Goal: Information Seeking & Learning: Learn about a topic

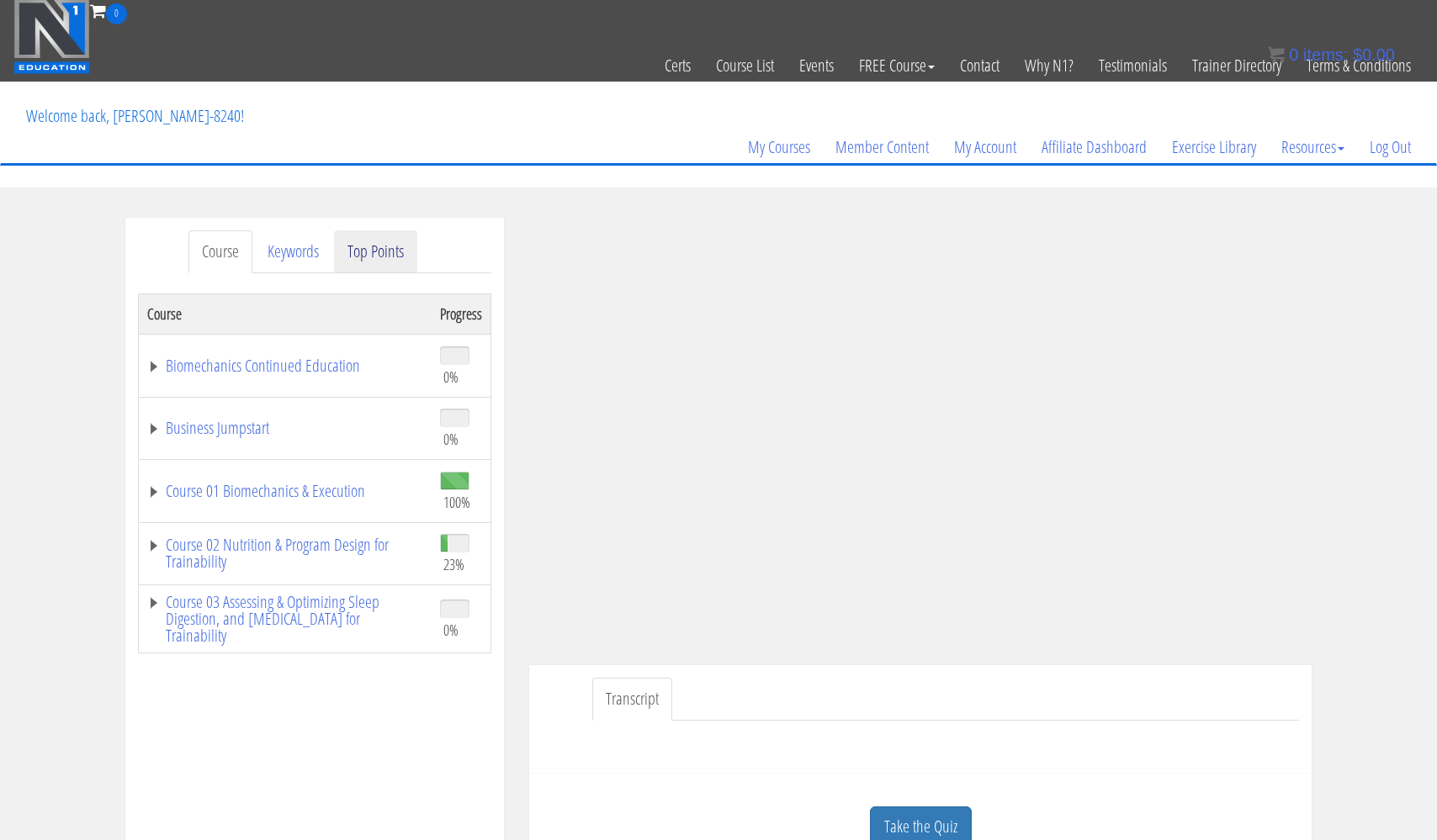
click at [400, 255] on link "Top Points" at bounding box center [375, 252] width 84 height 43
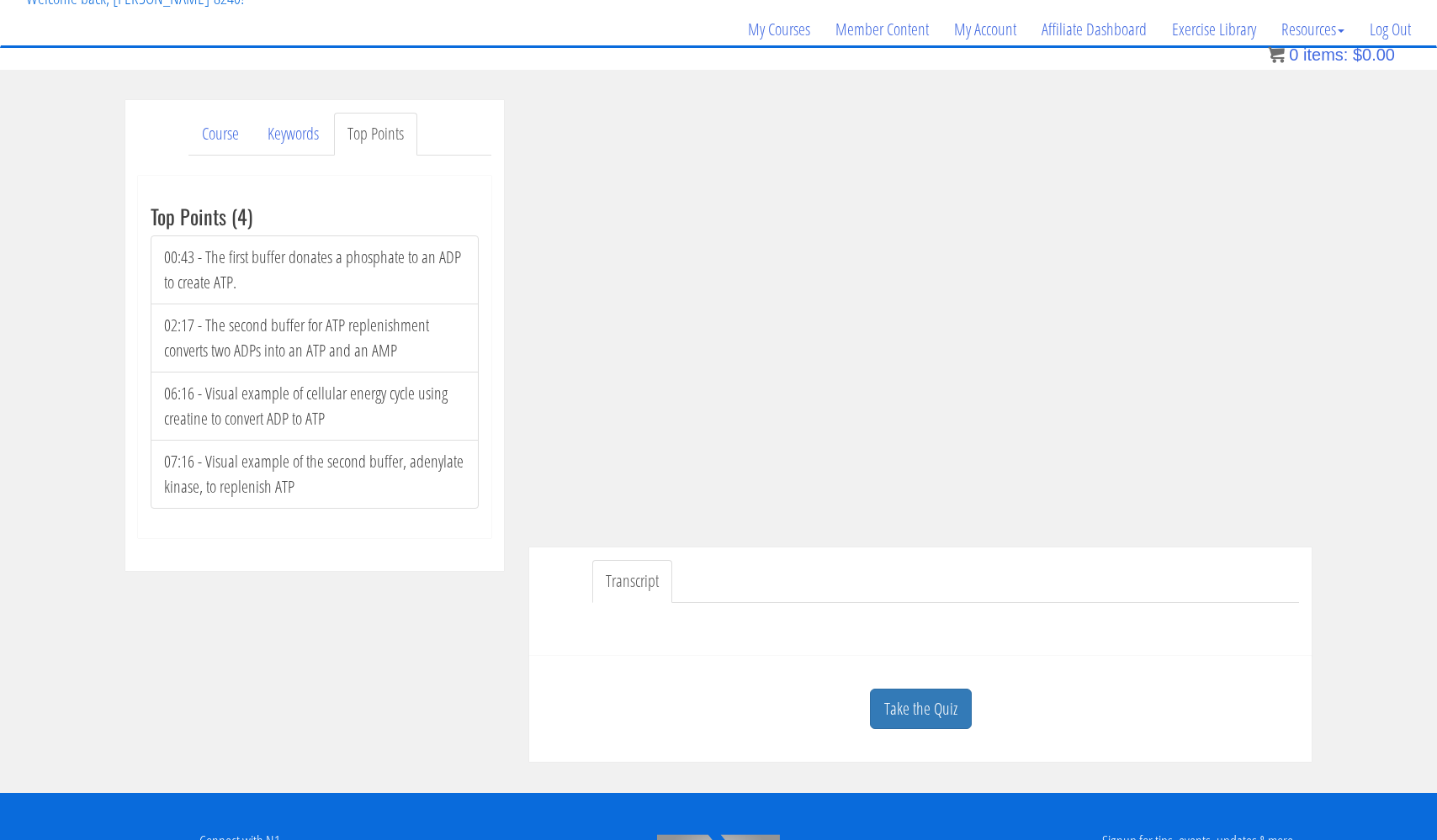
scroll to position [237, 0]
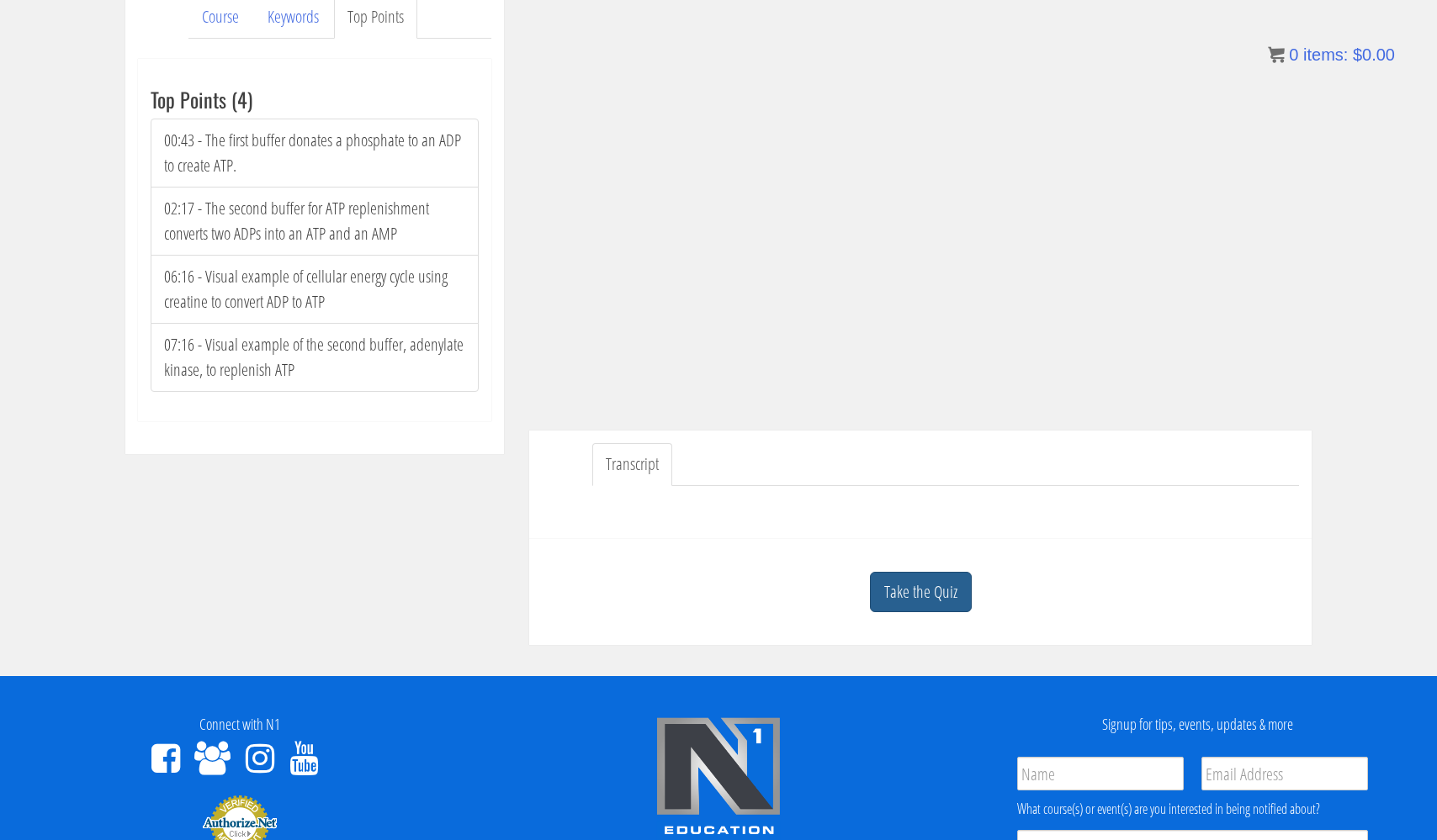
click at [891, 589] on link "Take the Quiz" at bounding box center [921, 593] width 102 height 41
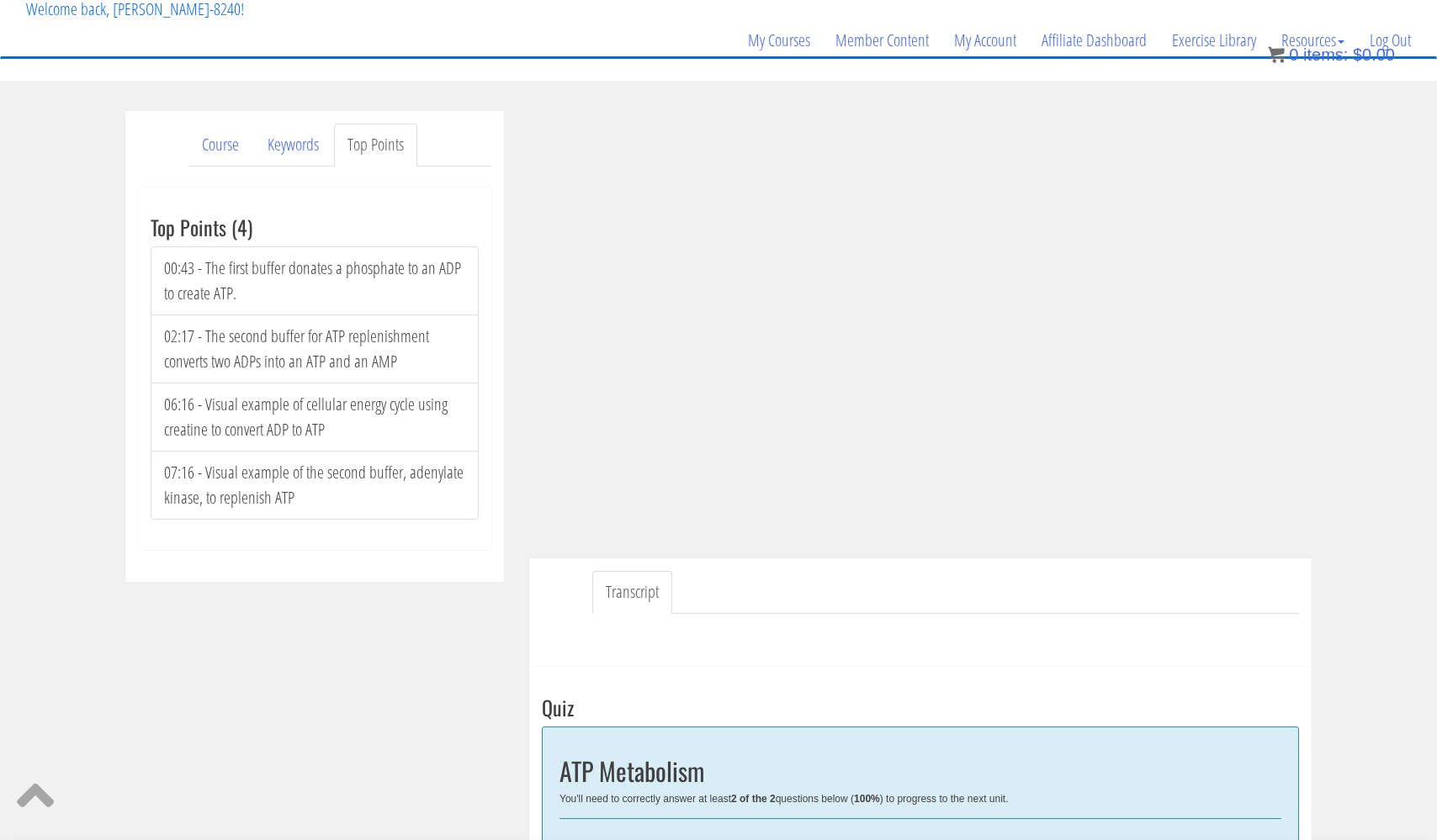
scroll to position [92, 0]
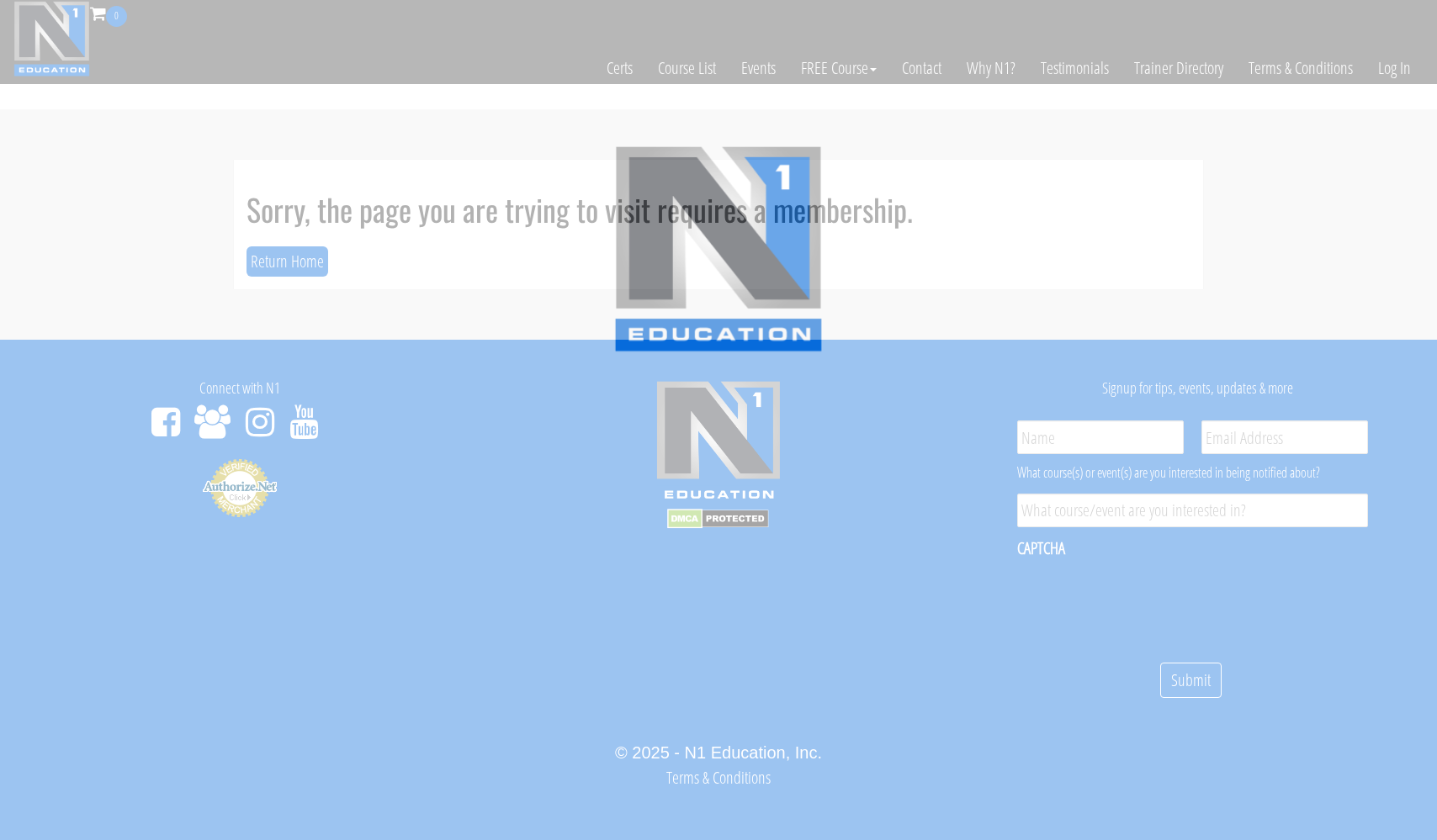
scroll to position [10, 0]
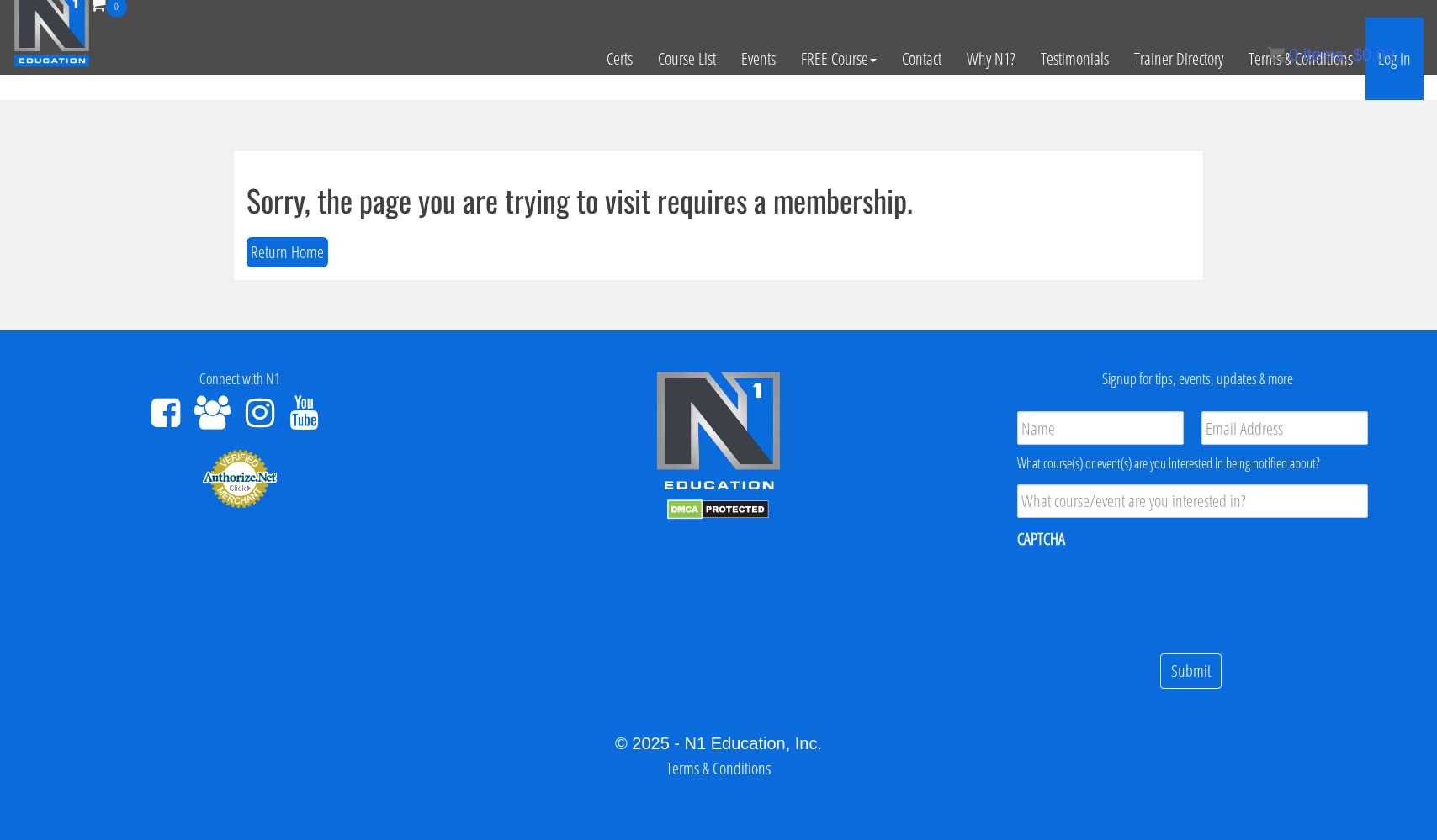
click at [1404, 58] on link "Log In" at bounding box center [1395, 59] width 58 height 83
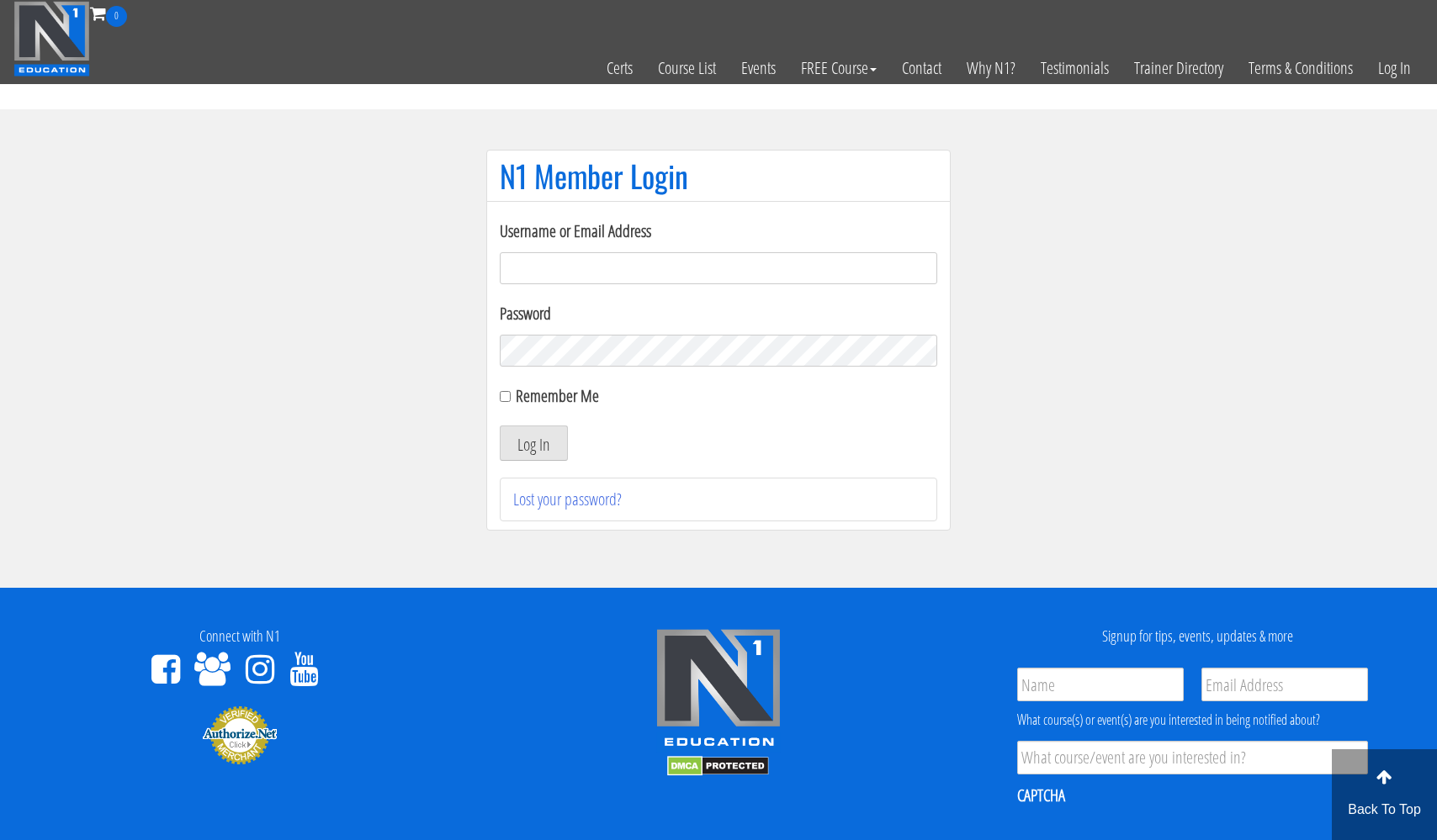
type input "[EMAIL_ADDRESS][DOMAIN_NAME]"
click at [534, 443] on button "Log In" at bounding box center [533, 443] width 68 height 35
click at [505, 398] on input "Remember Me" at bounding box center [505, 396] width 11 height 11
checkbox input "true"
click at [539, 443] on button "Log In" at bounding box center [533, 443] width 68 height 35
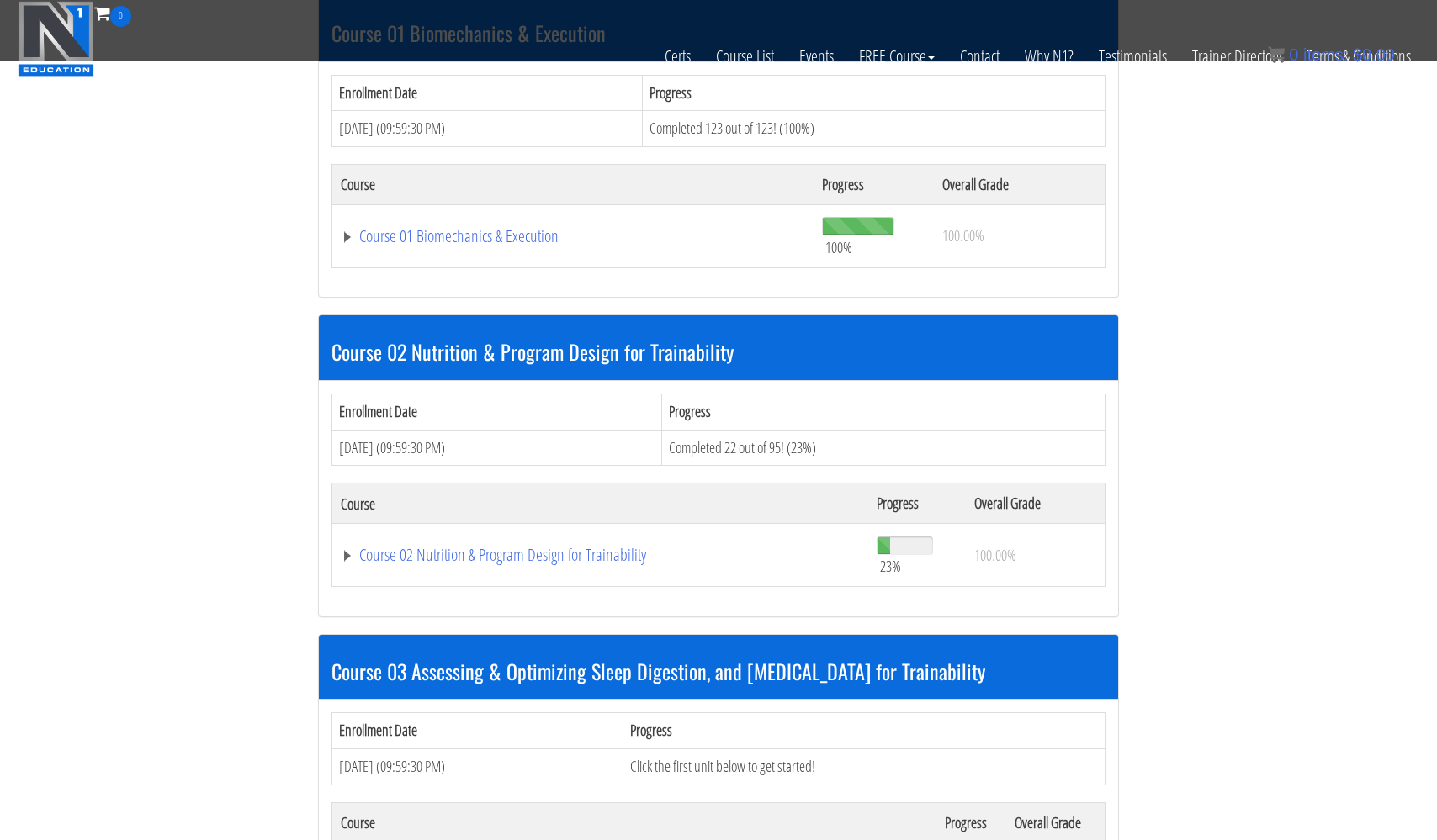
scroll to position [862, 0]
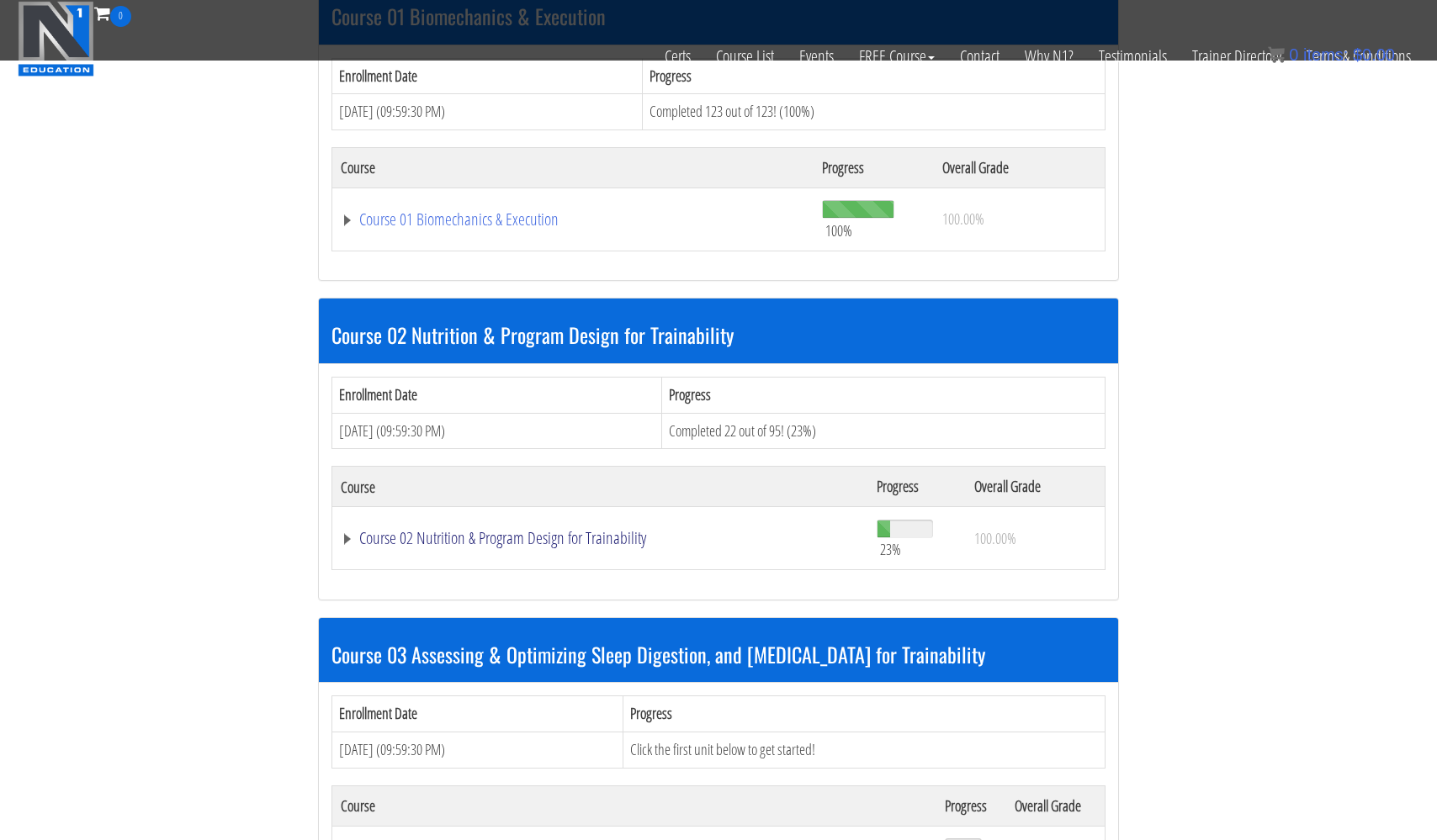
click at [510, 533] on link "Course 02 Nutrition & Program Design for Trainability" at bounding box center [600, 538] width 519 height 17
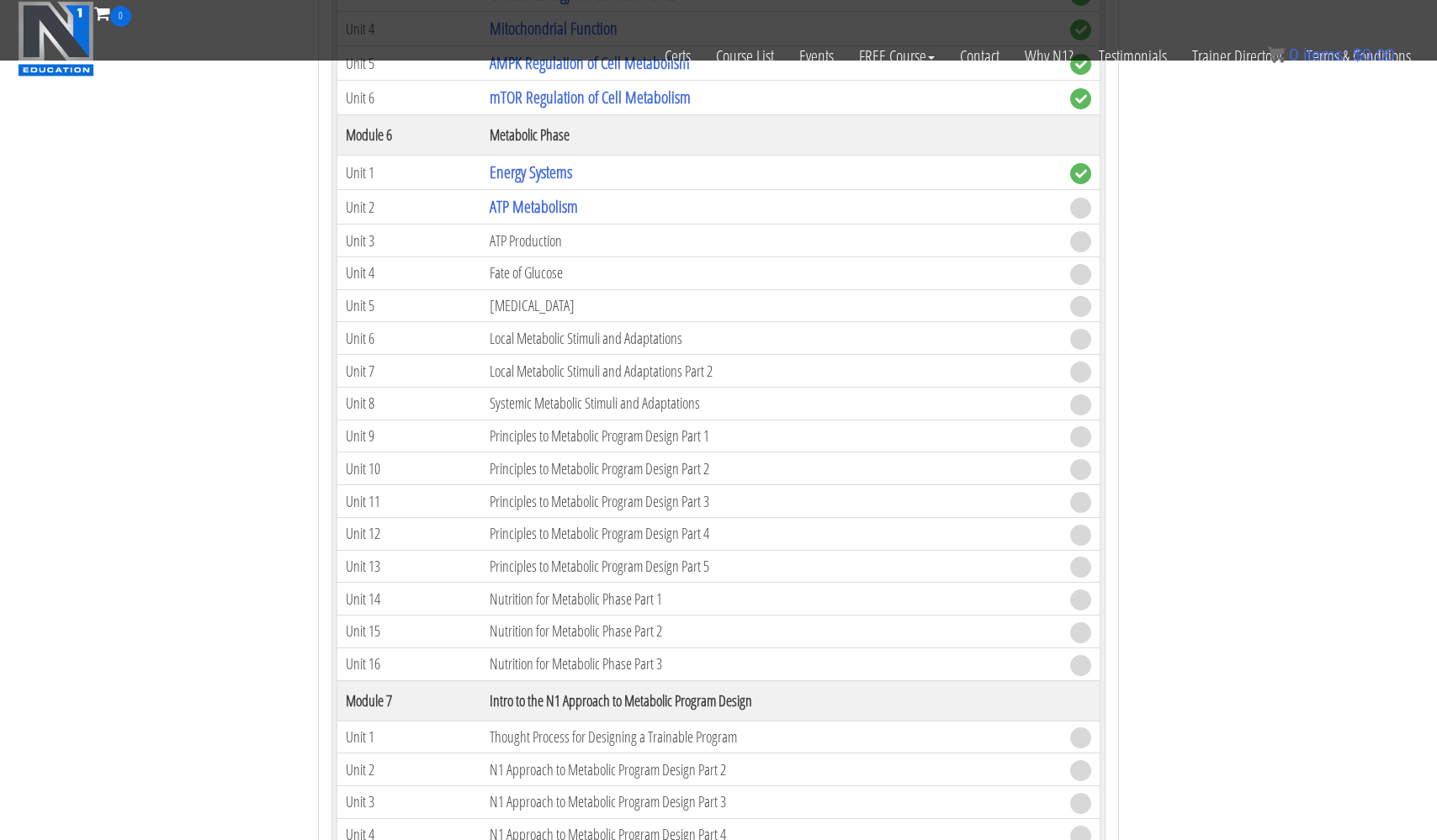
scroll to position [2222, 0]
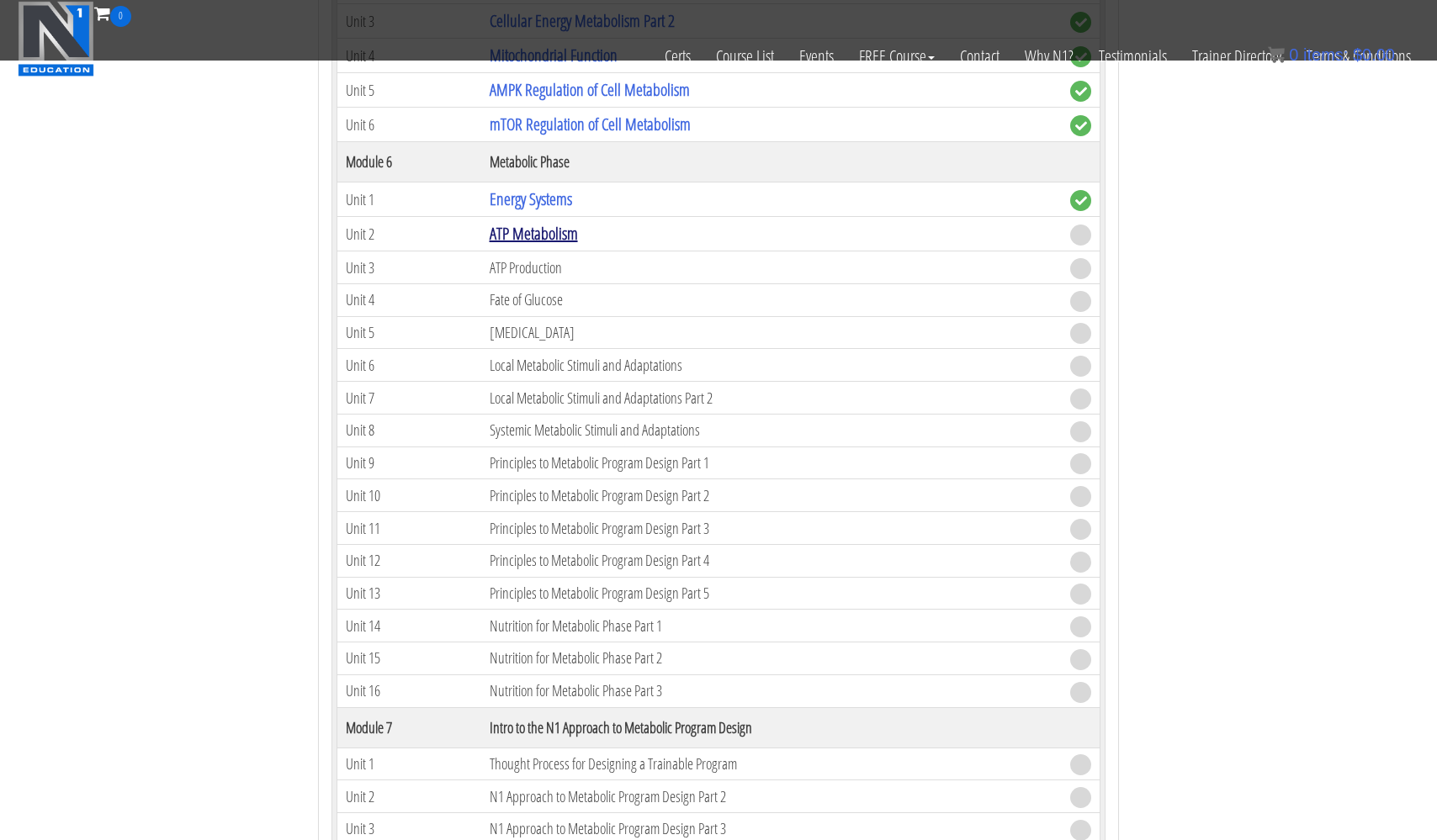
click at [546, 232] on link "ATP Metabolism" at bounding box center [534, 233] width 88 height 23
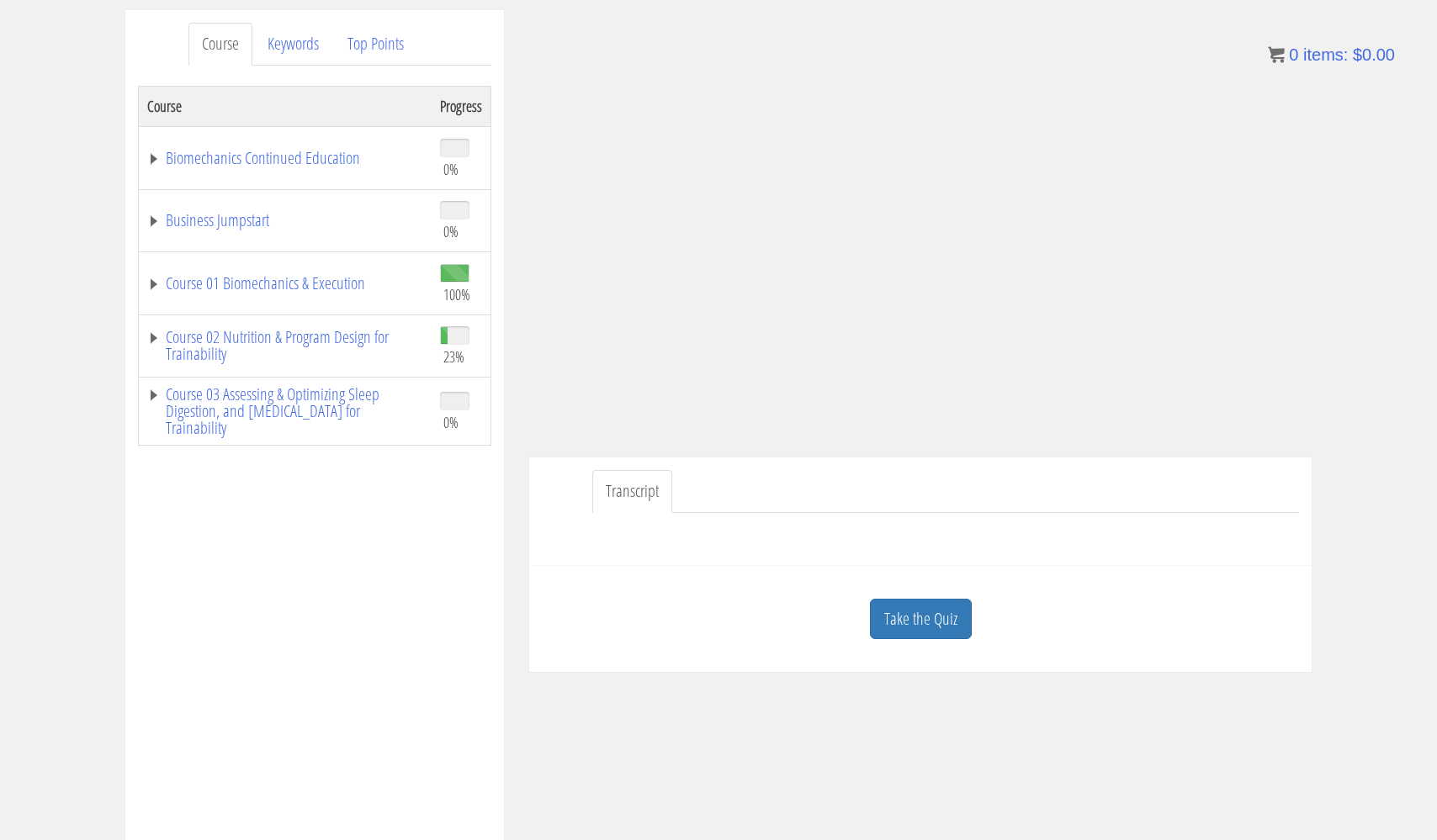
scroll to position [219, 0]
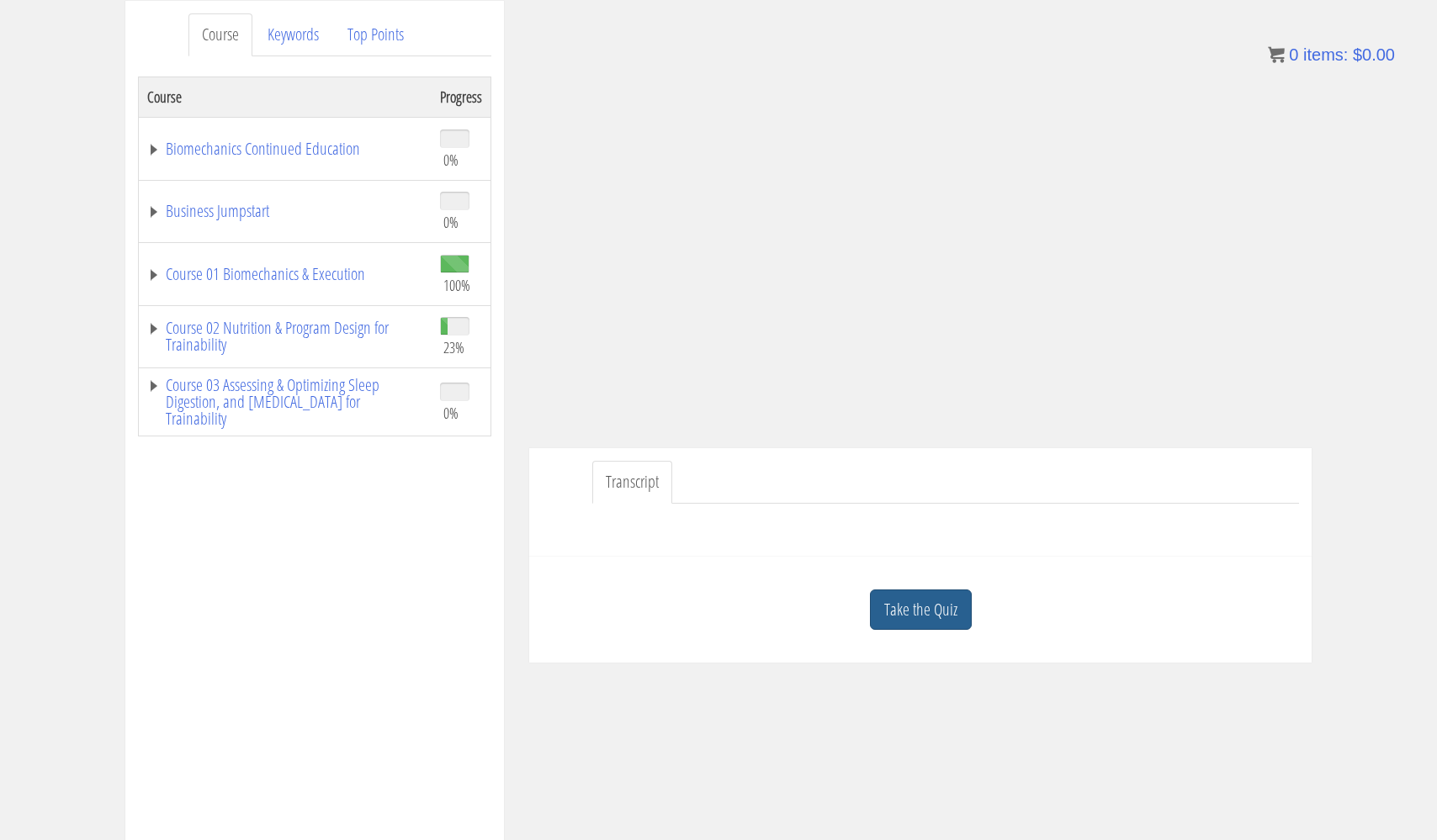
click at [917, 608] on link "Take the Quiz" at bounding box center [921, 610] width 102 height 41
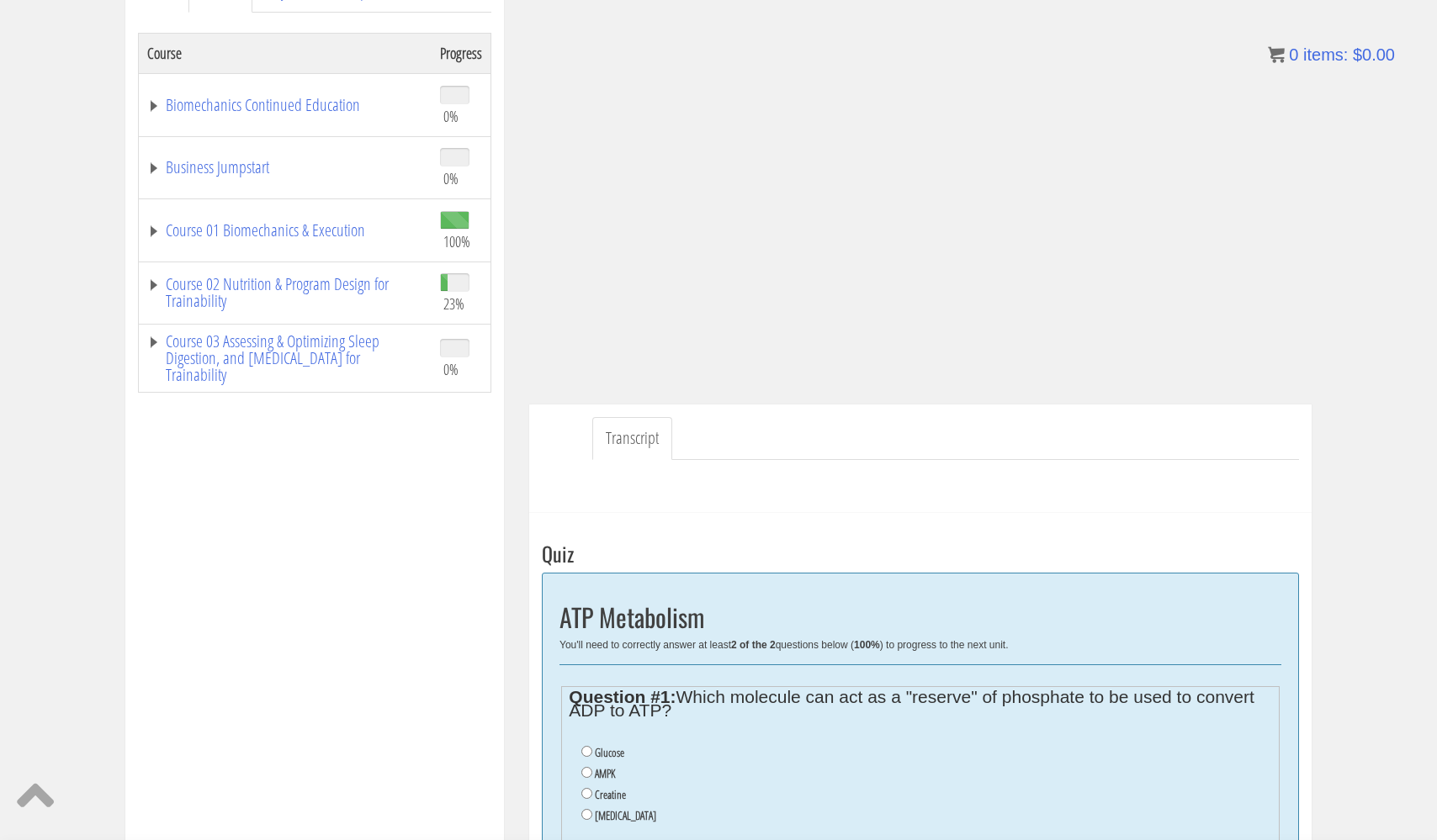
scroll to position [264, 0]
click at [588, 789] on input "Creatine" at bounding box center [586, 792] width 11 height 11
radio input "true"
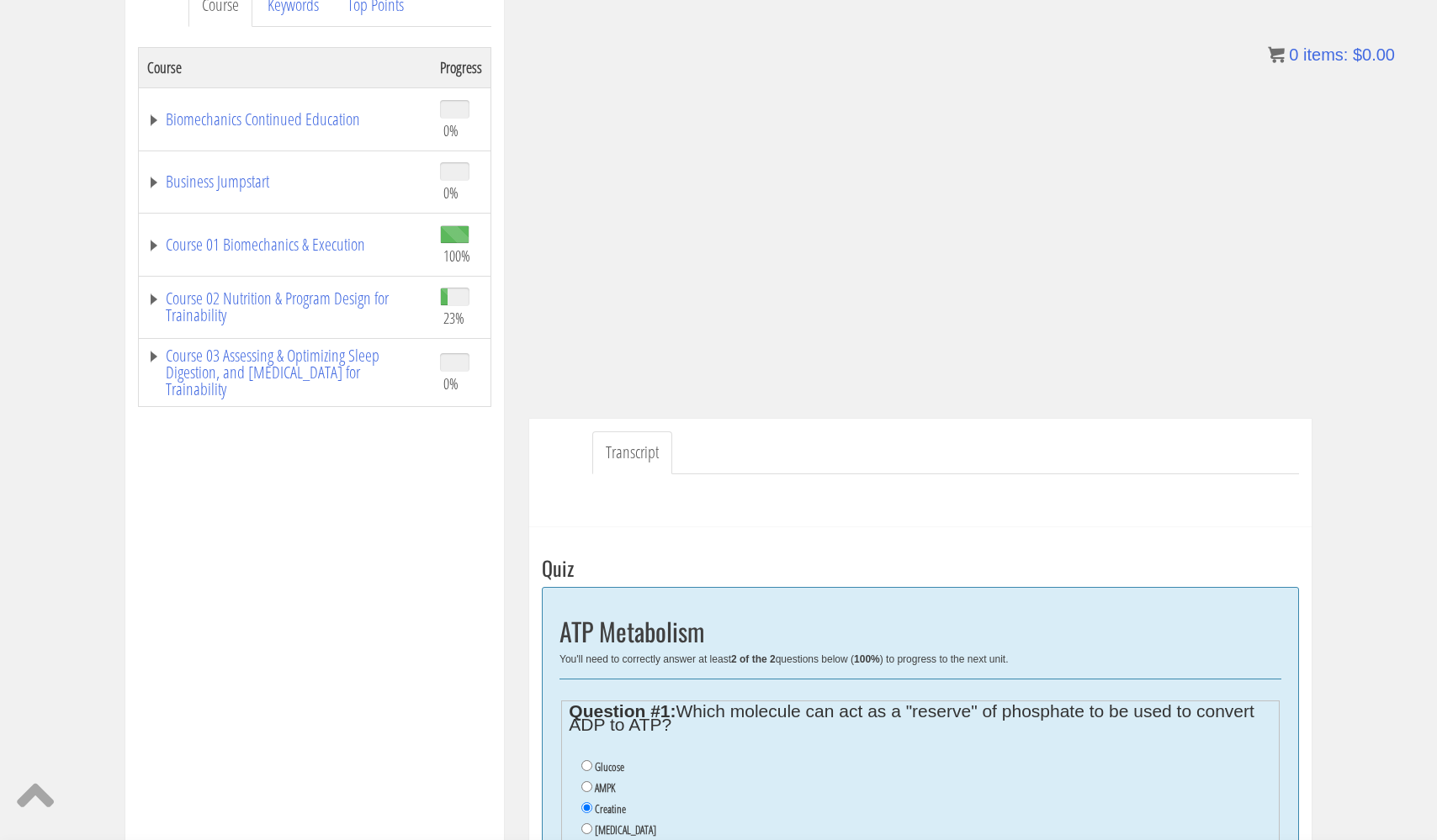
scroll to position [196, 0]
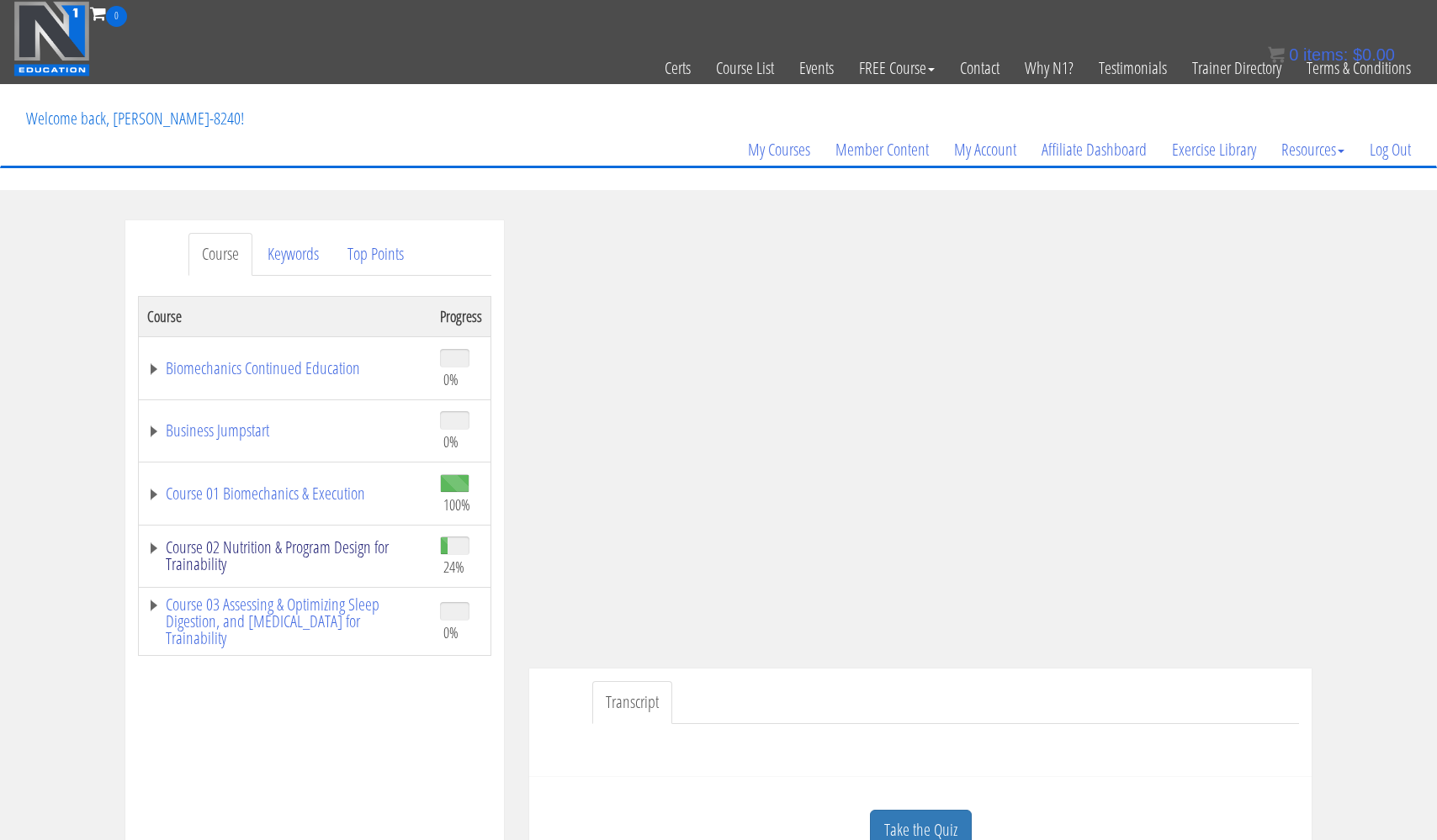
click at [330, 543] on link "Course 02 Nutrition & Program Design for Trainability" at bounding box center [284, 556] width 276 height 33
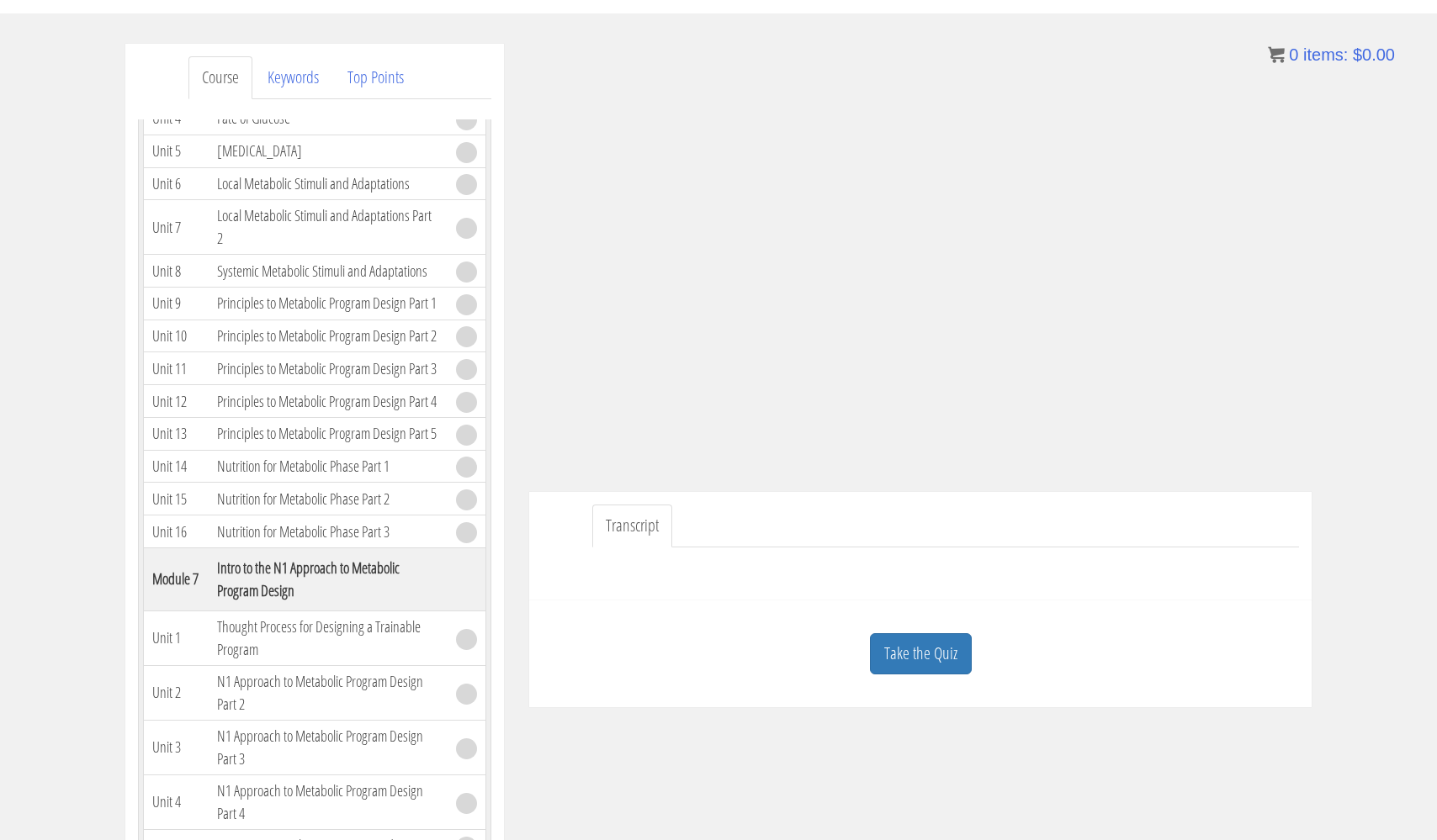
scroll to position [188, 0]
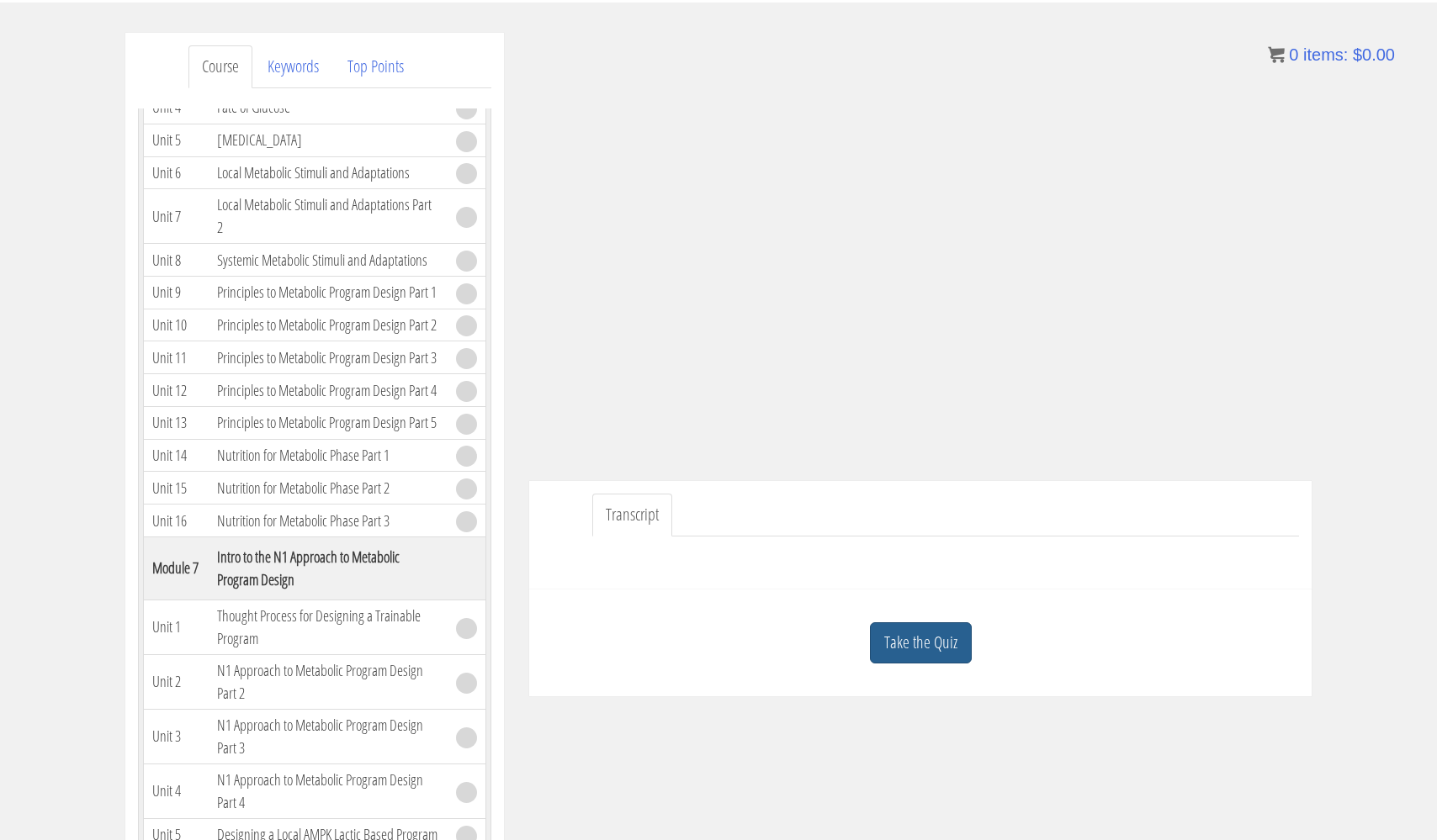
click at [924, 651] on link "Take the Quiz" at bounding box center [921, 643] width 102 height 41
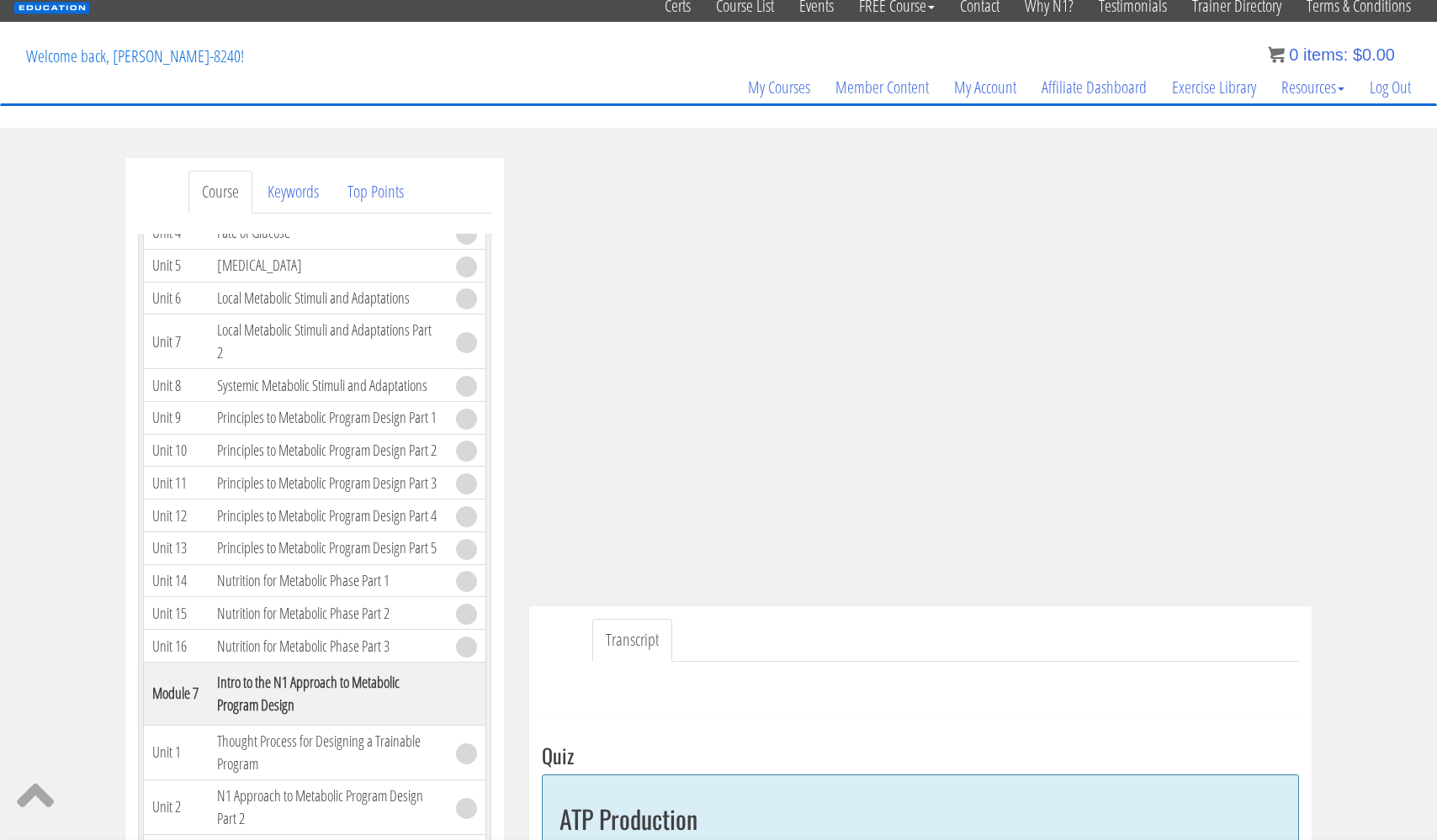
scroll to position [61, 0]
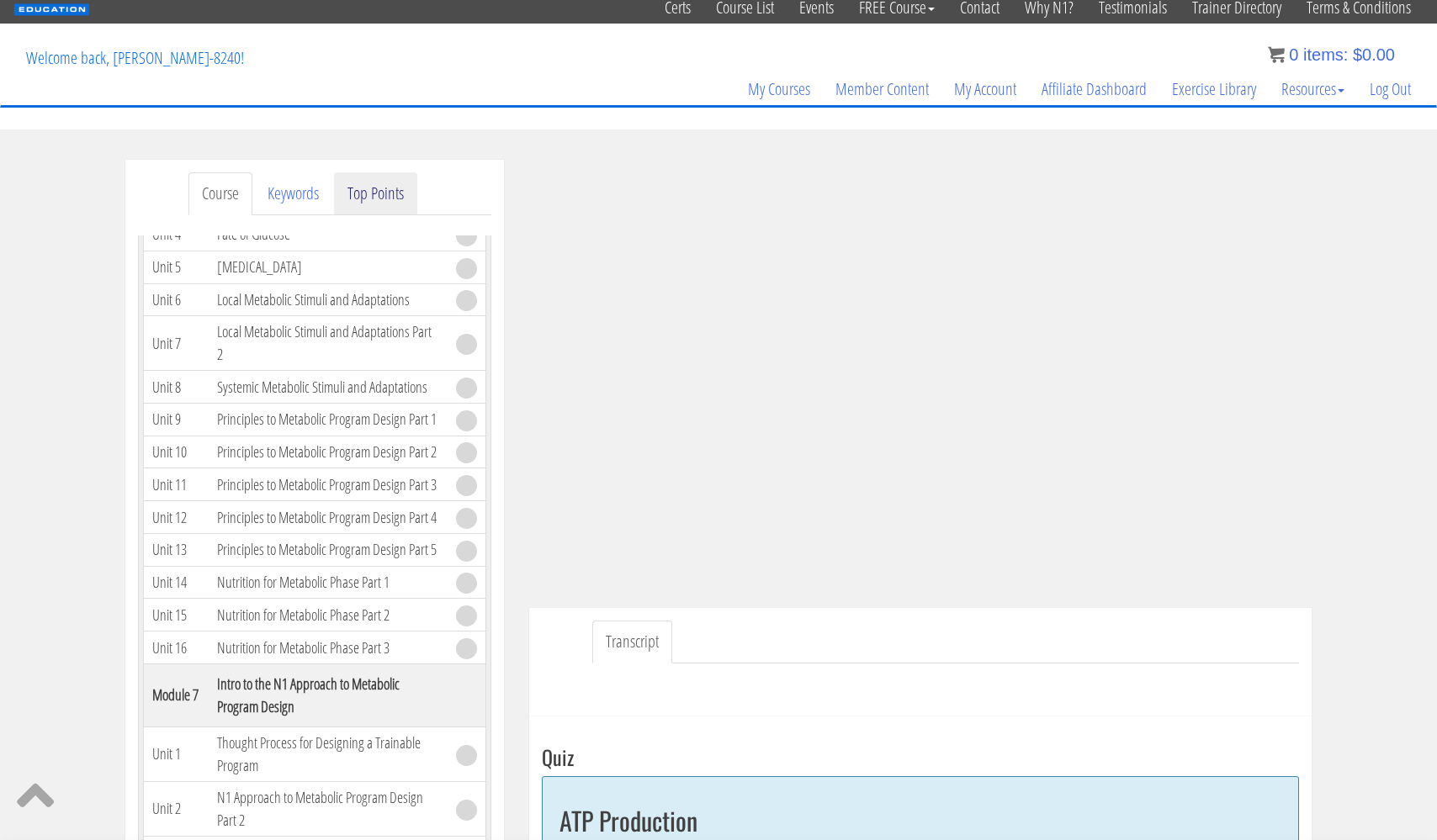
click at [382, 189] on link "Top Points" at bounding box center [375, 194] width 84 height 43
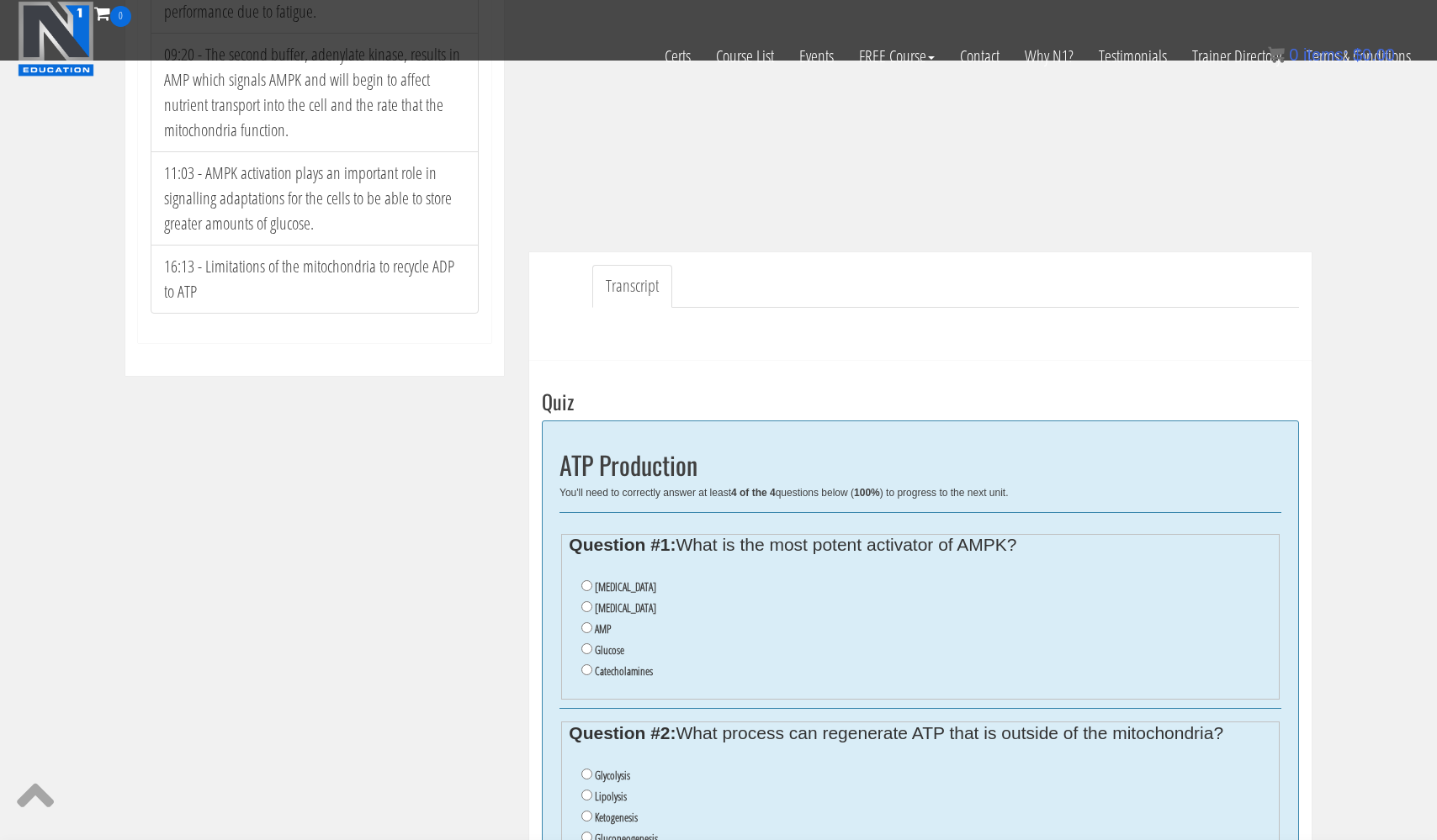
scroll to position [305, 0]
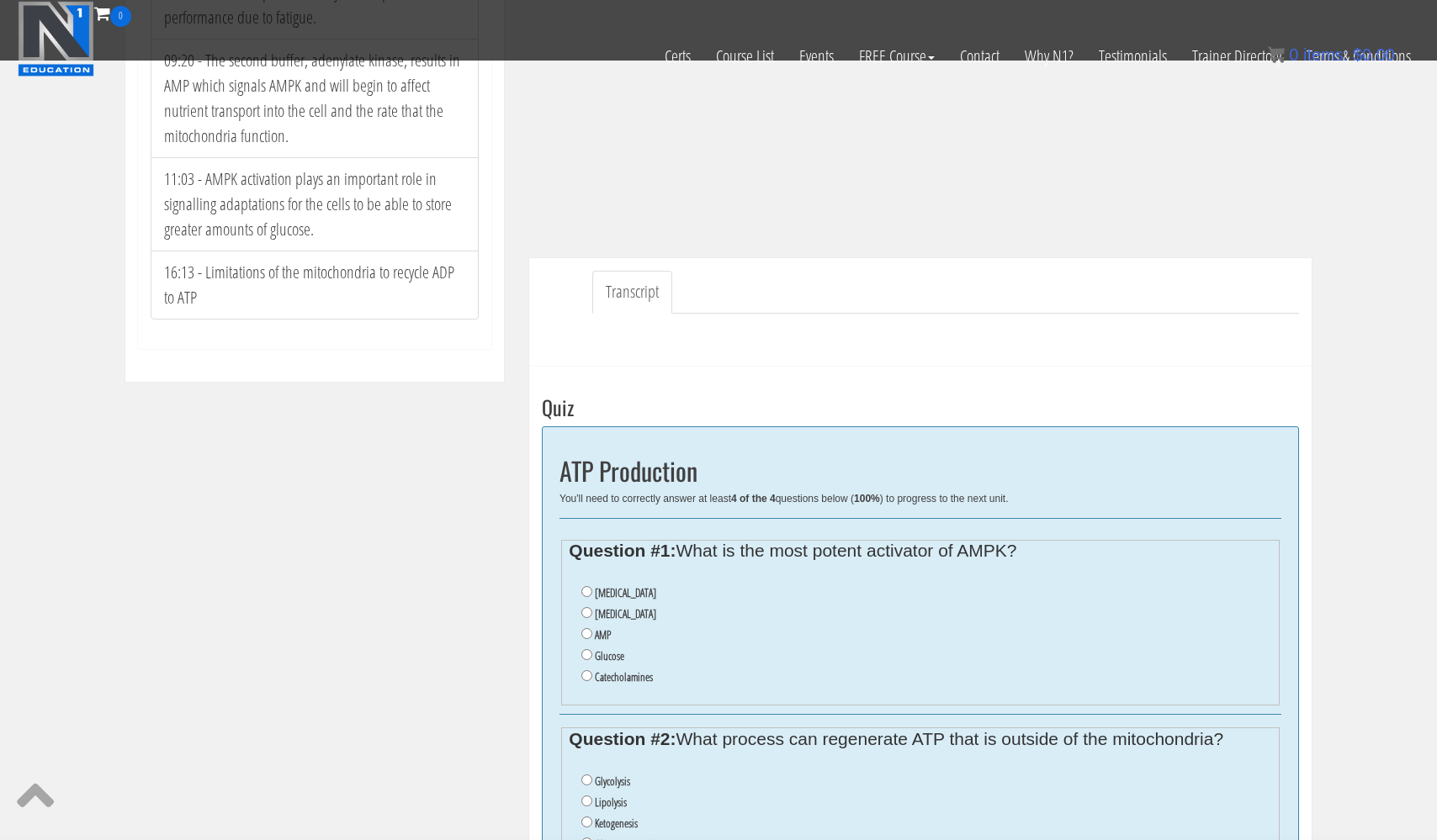
click at [586, 629] on input "AMP" at bounding box center [586, 634] width 11 height 11
radio input "true"
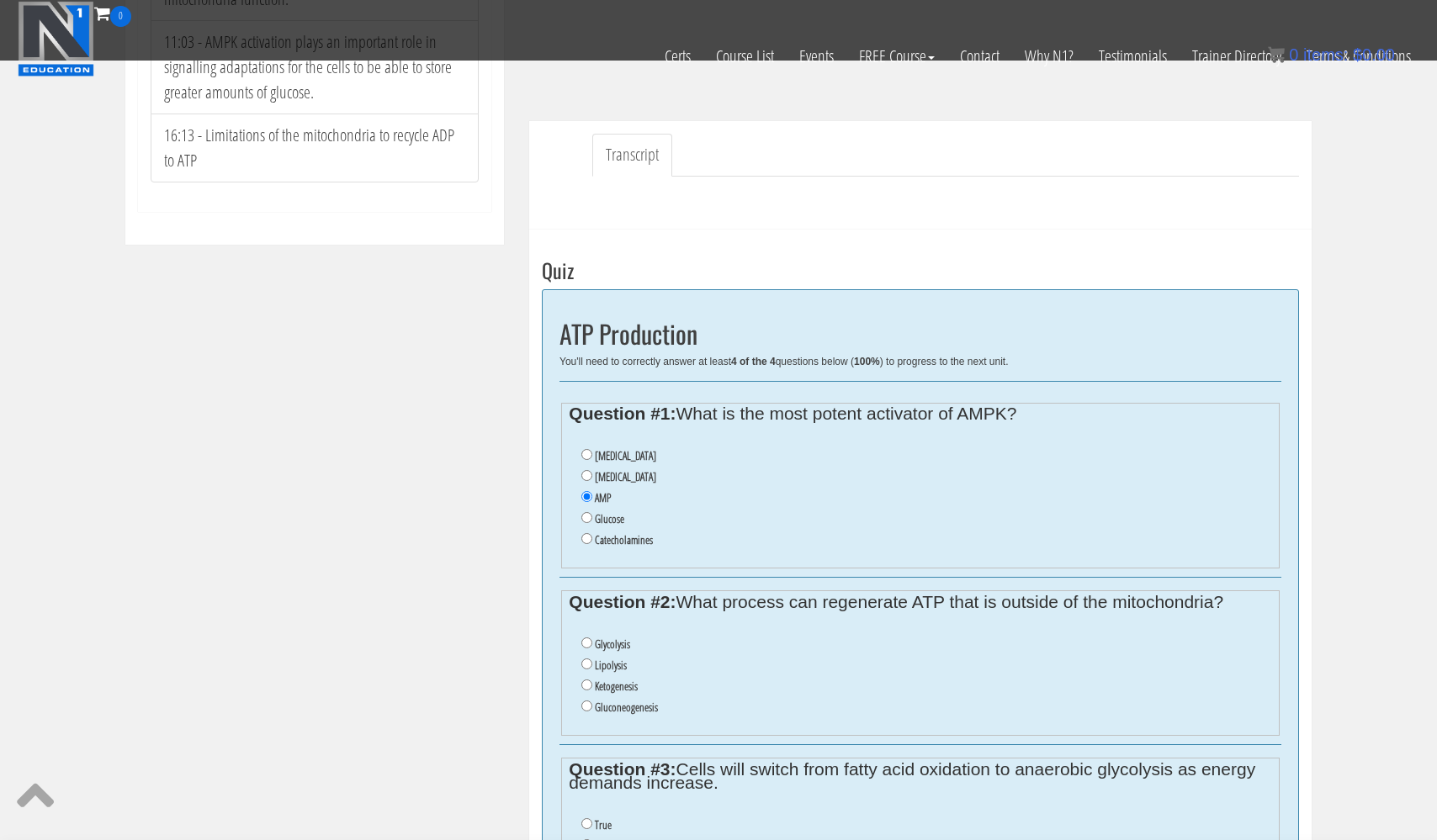
scroll to position [453, 0]
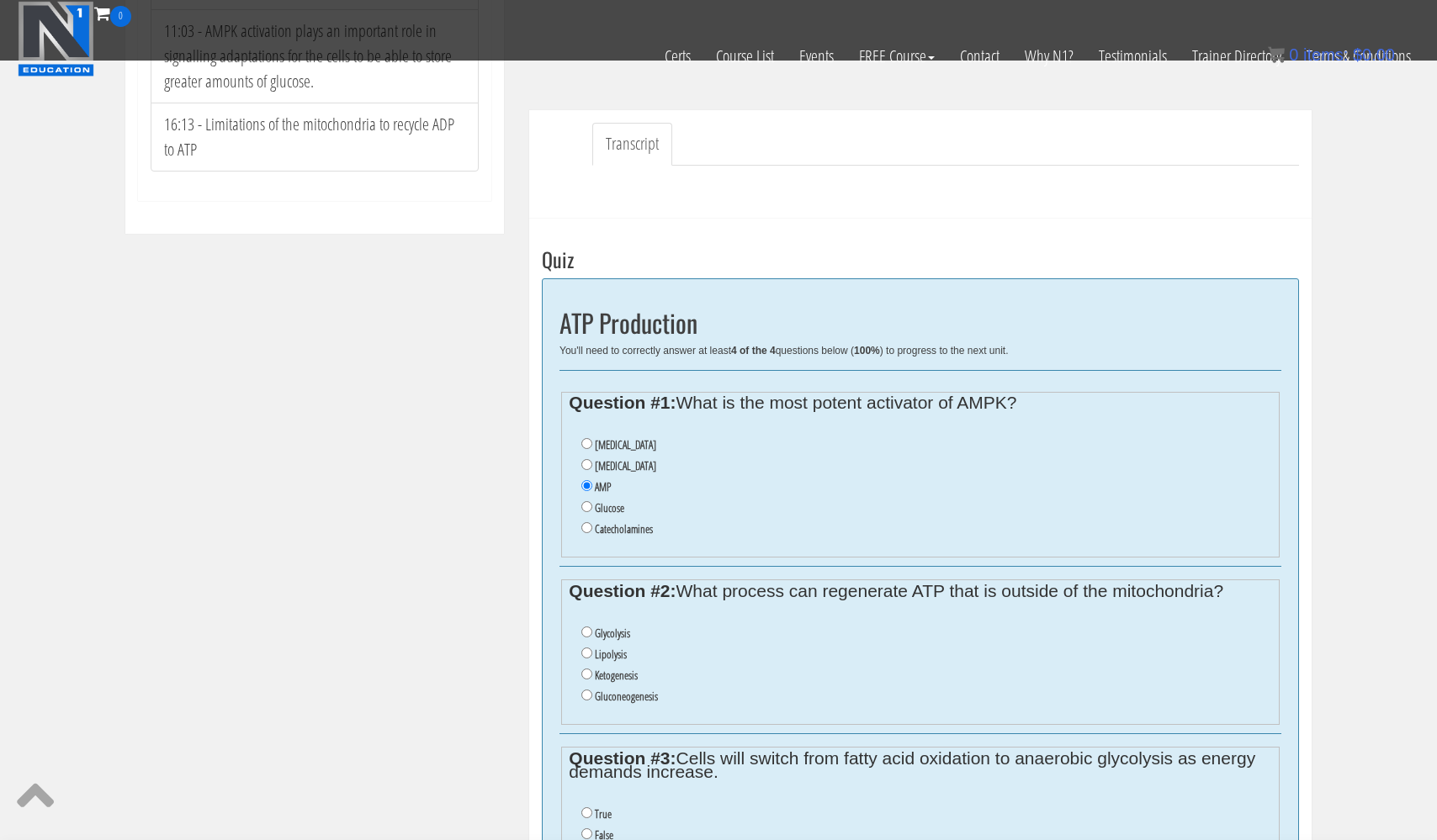
click at [586, 627] on input "Glycolysis" at bounding box center [586, 632] width 11 height 11
radio input "true"
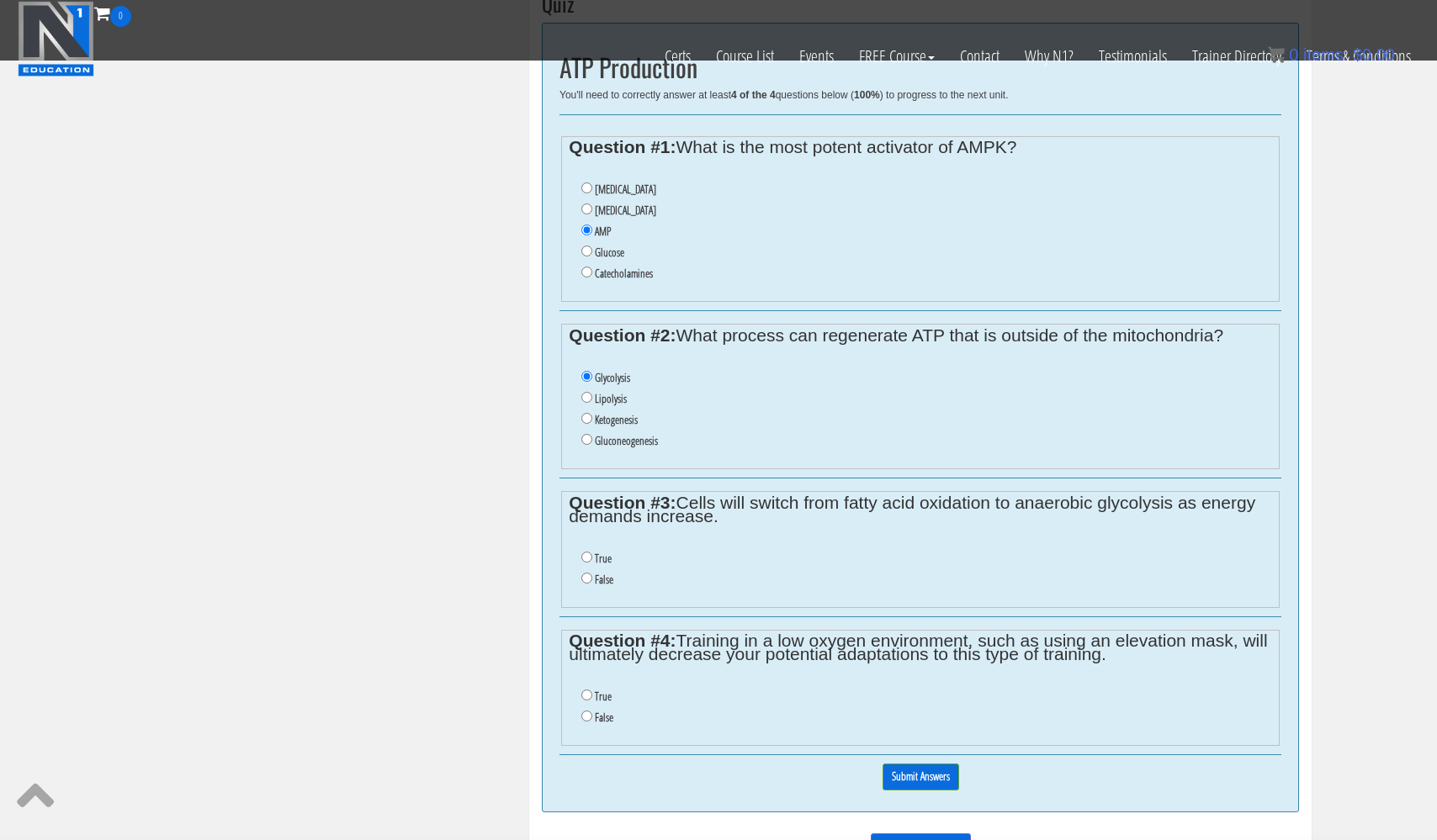
scroll to position [712, 0]
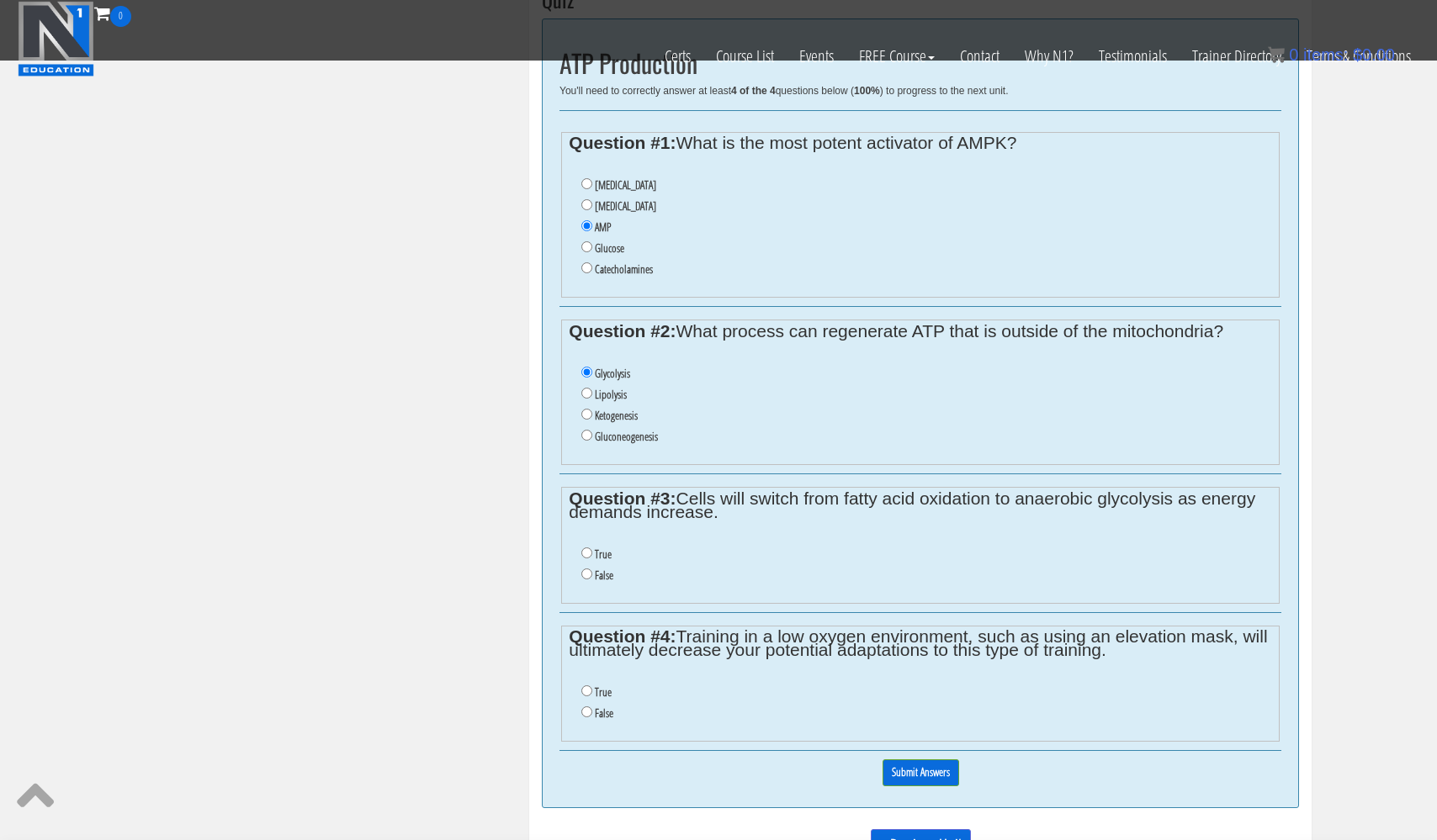
click at [587, 686] on input "True" at bounding box center [586, 691] width 11 height 11
radio input "true"
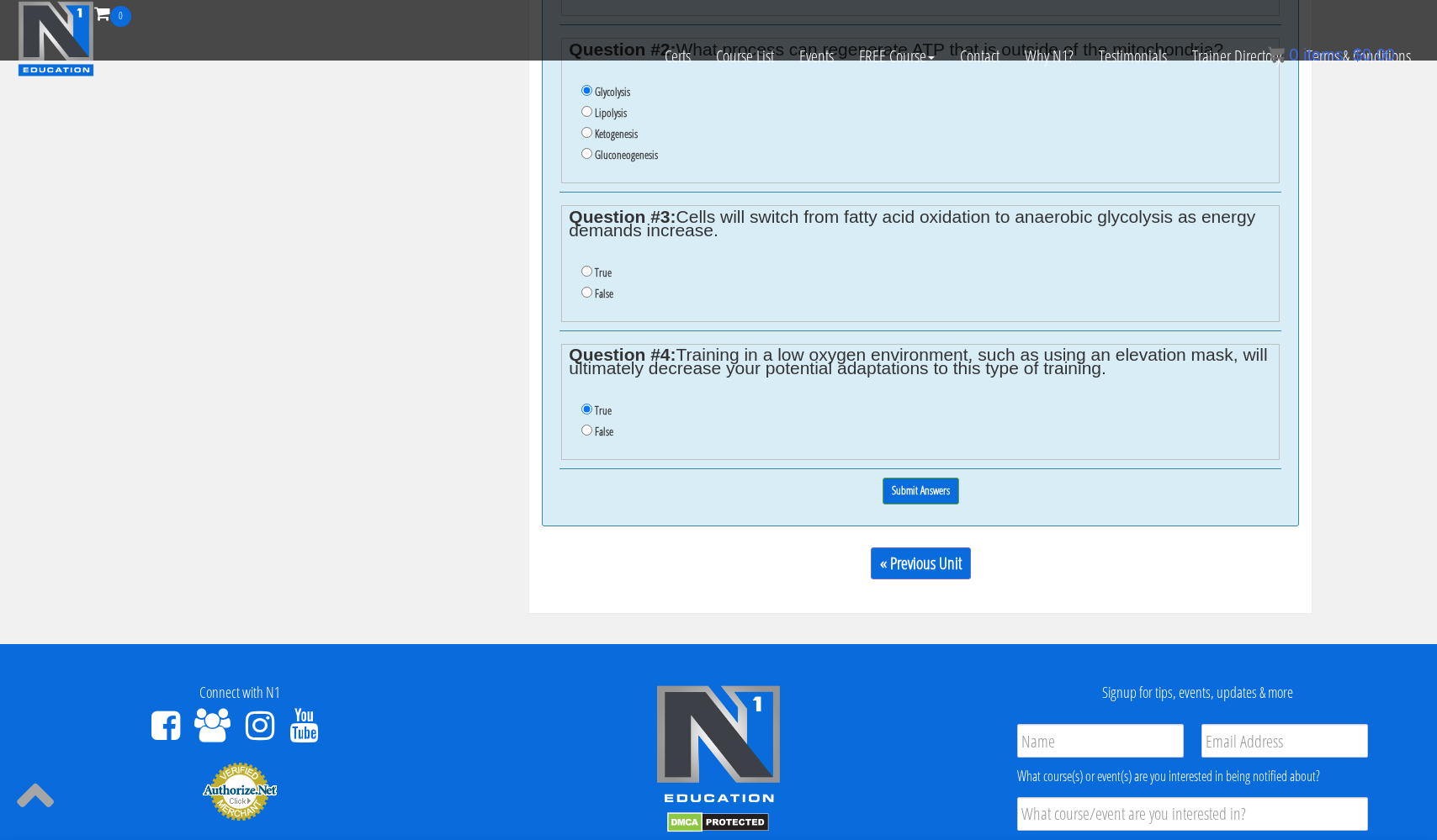
scroll to position [994, 0]
click at [584, 287] on input "False" at bounding box center [586, 292] width 11 height 11
radio input "true"
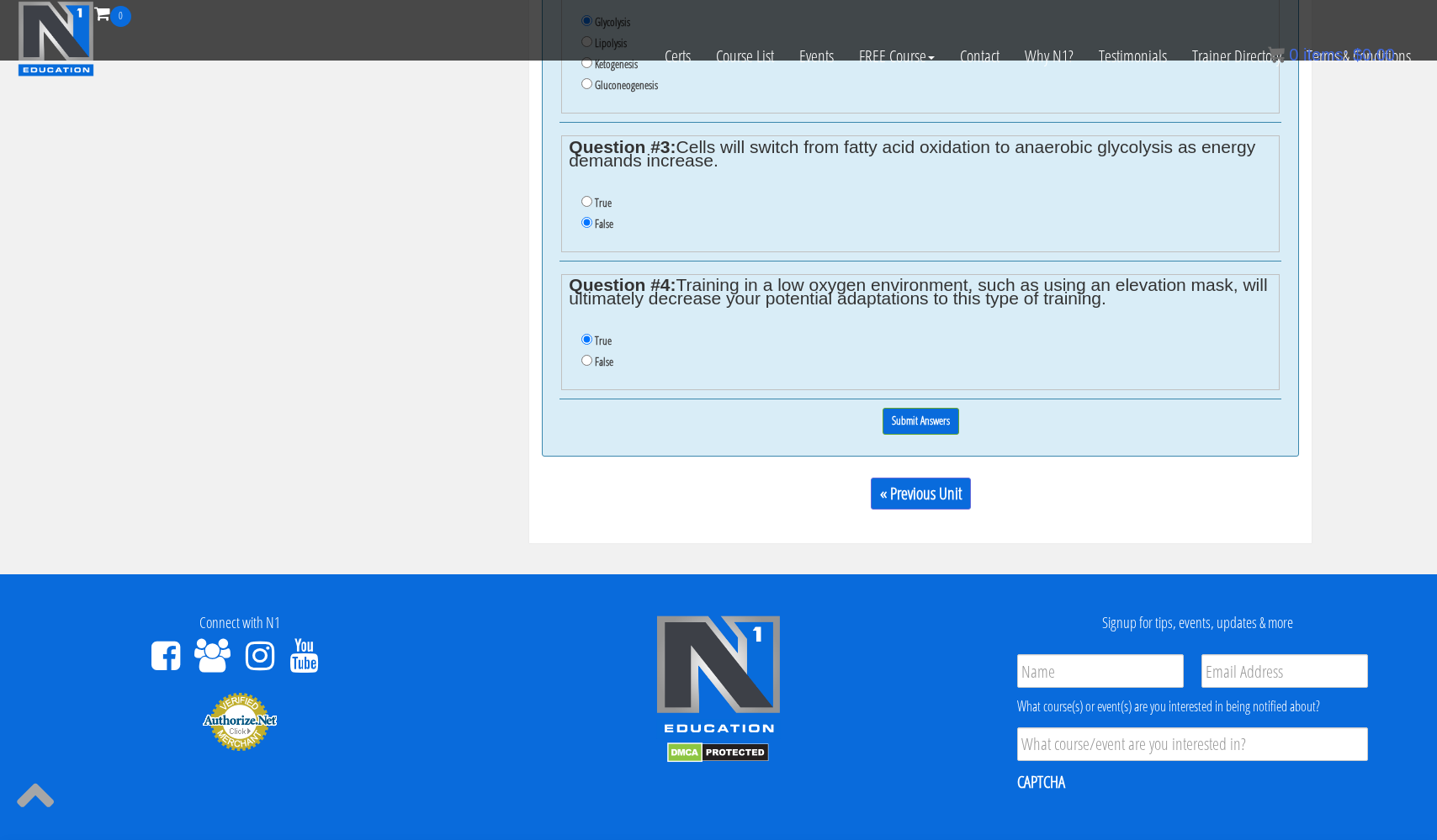
scroll to position [1087, 0]
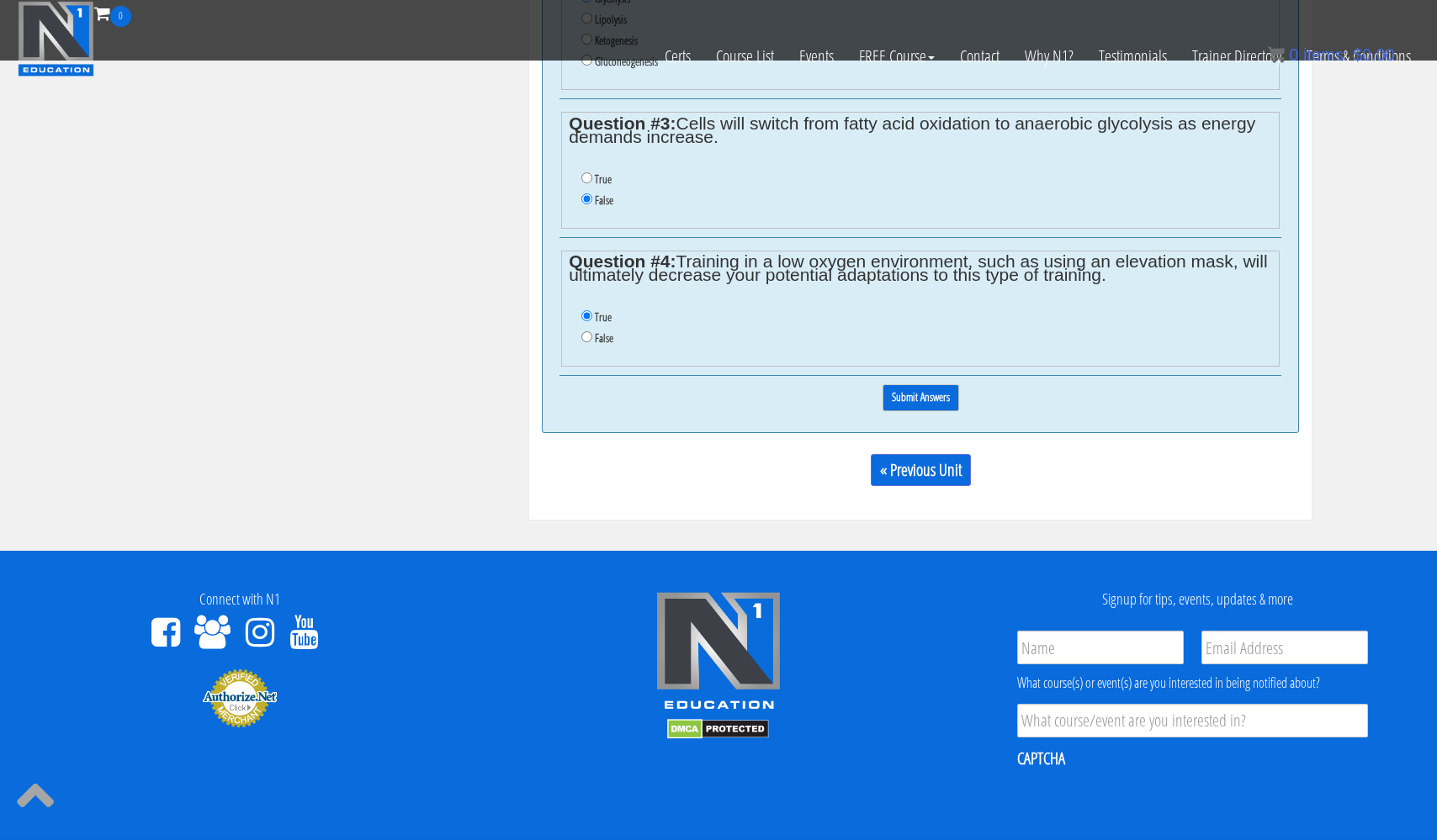
click at [939, 385] on input "Submit Answers" at bounding box center [920, 398] width 77 height 26
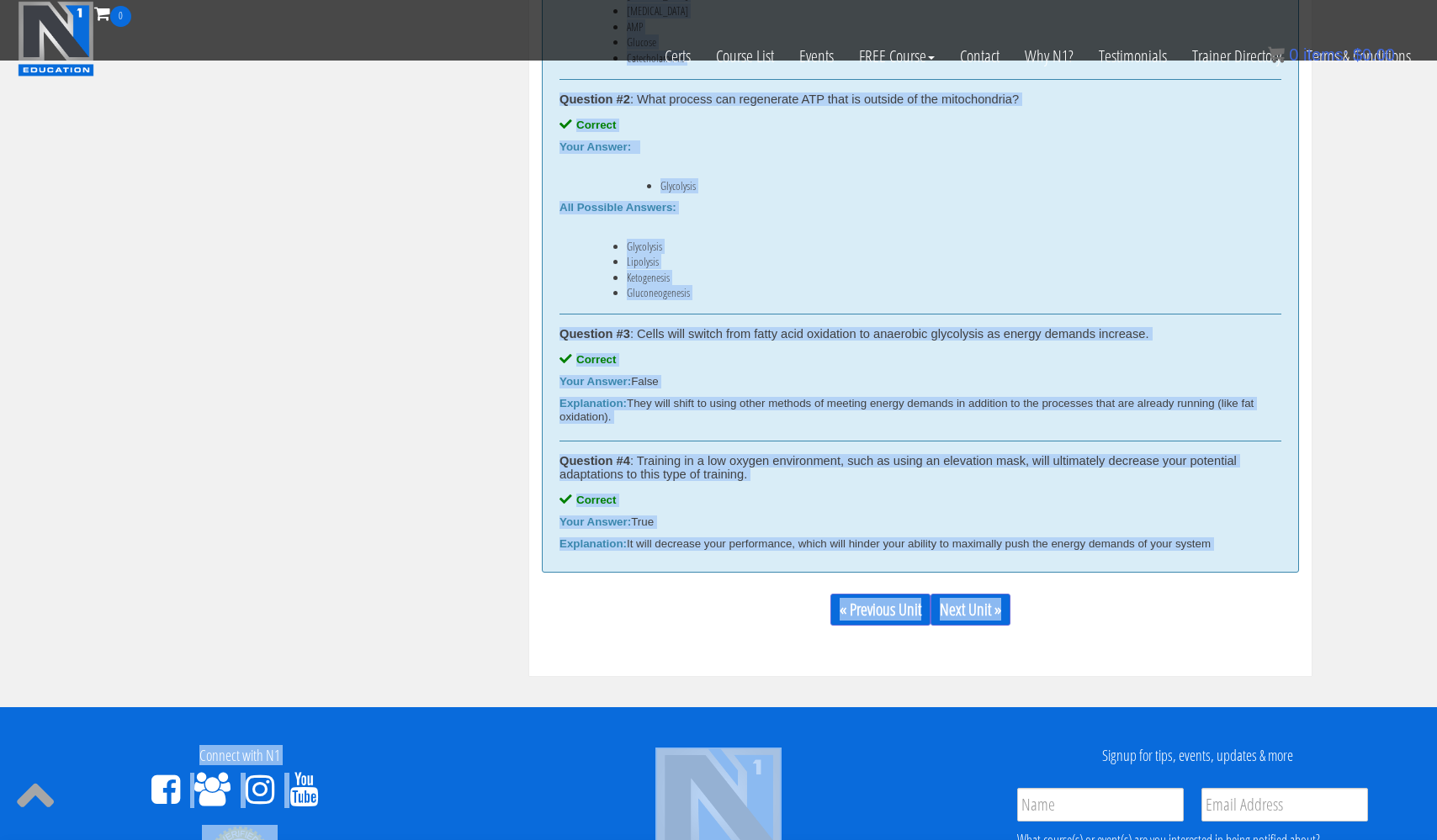
scroll to position [1110, 0]
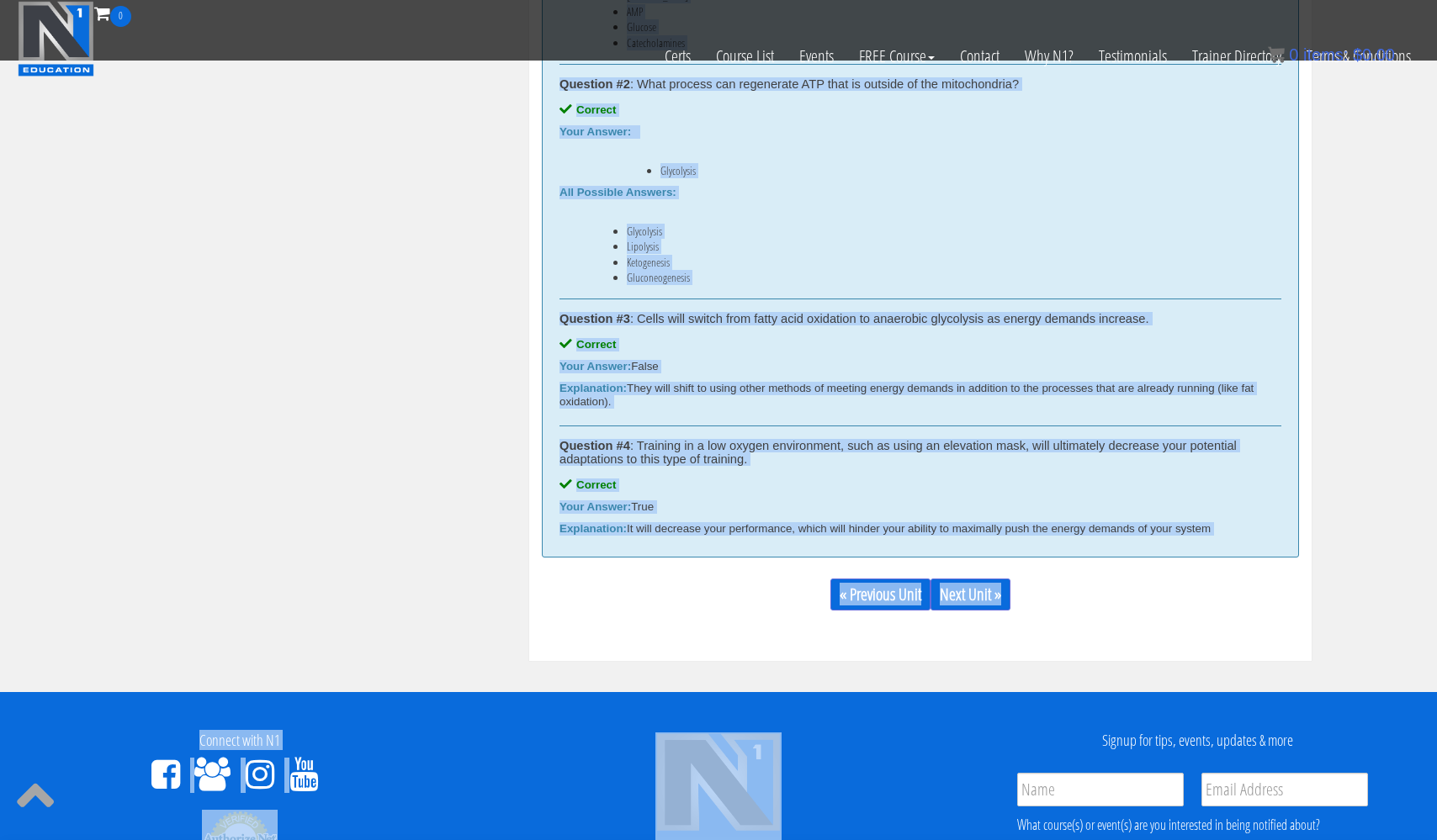
drag, startPoint x: 553, startPoint y: 214, endPoint x: 1213, endPoint y: 544, distance: 737.9
click at [1214, 544] on div "Correct answers for: ATP Production Question #1 : What is the most potent activ…" at bounding box center [920, 160] width 757 height 793
copy div "Loremip dolorsi ame: CON Adipiscing Elitsedd #6 : Eius te inc utla etdolo magna…"
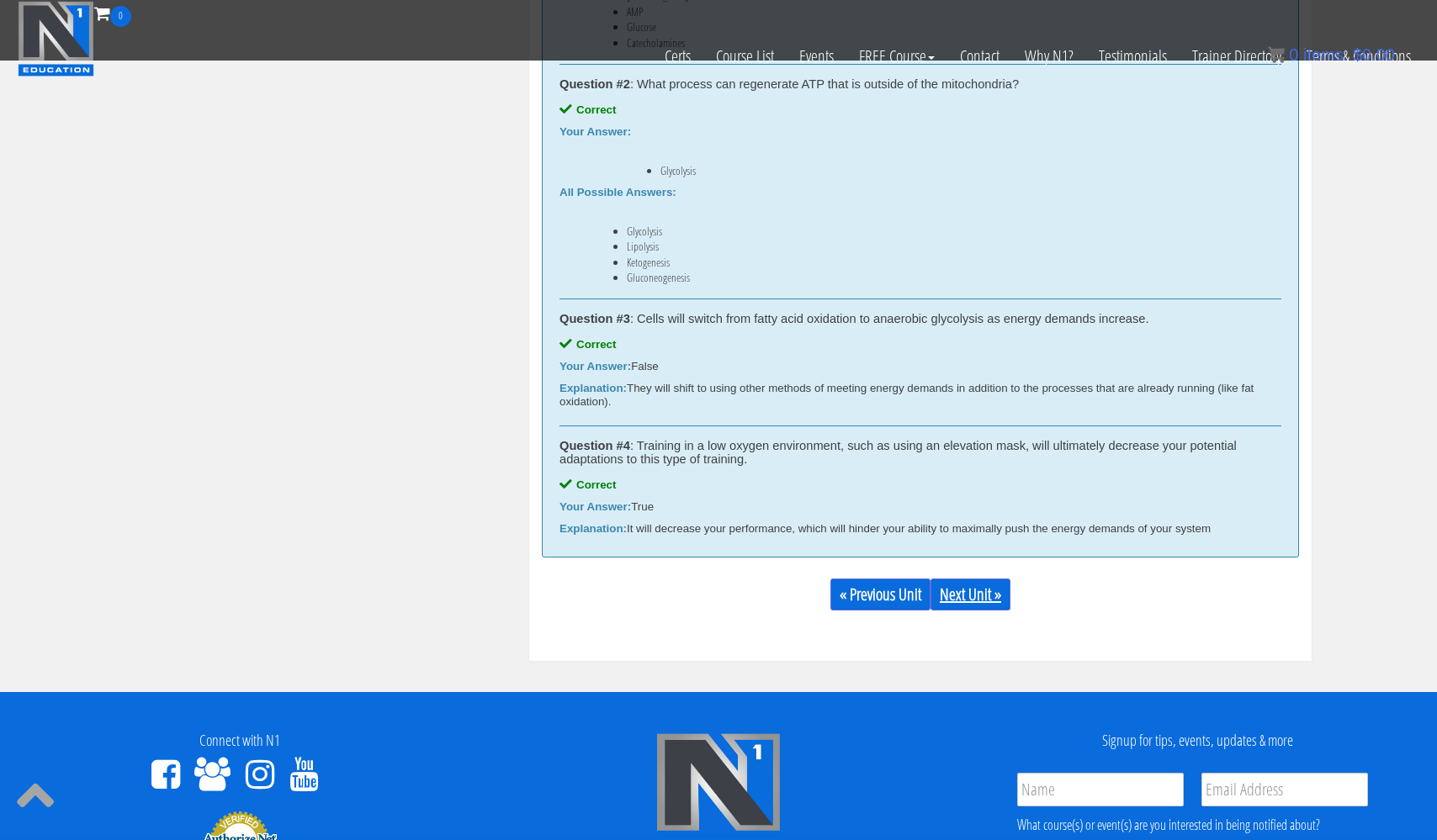
click at [990, 597] on link "Next Unit »" at bounding box center [970, 594] width 80 height 32
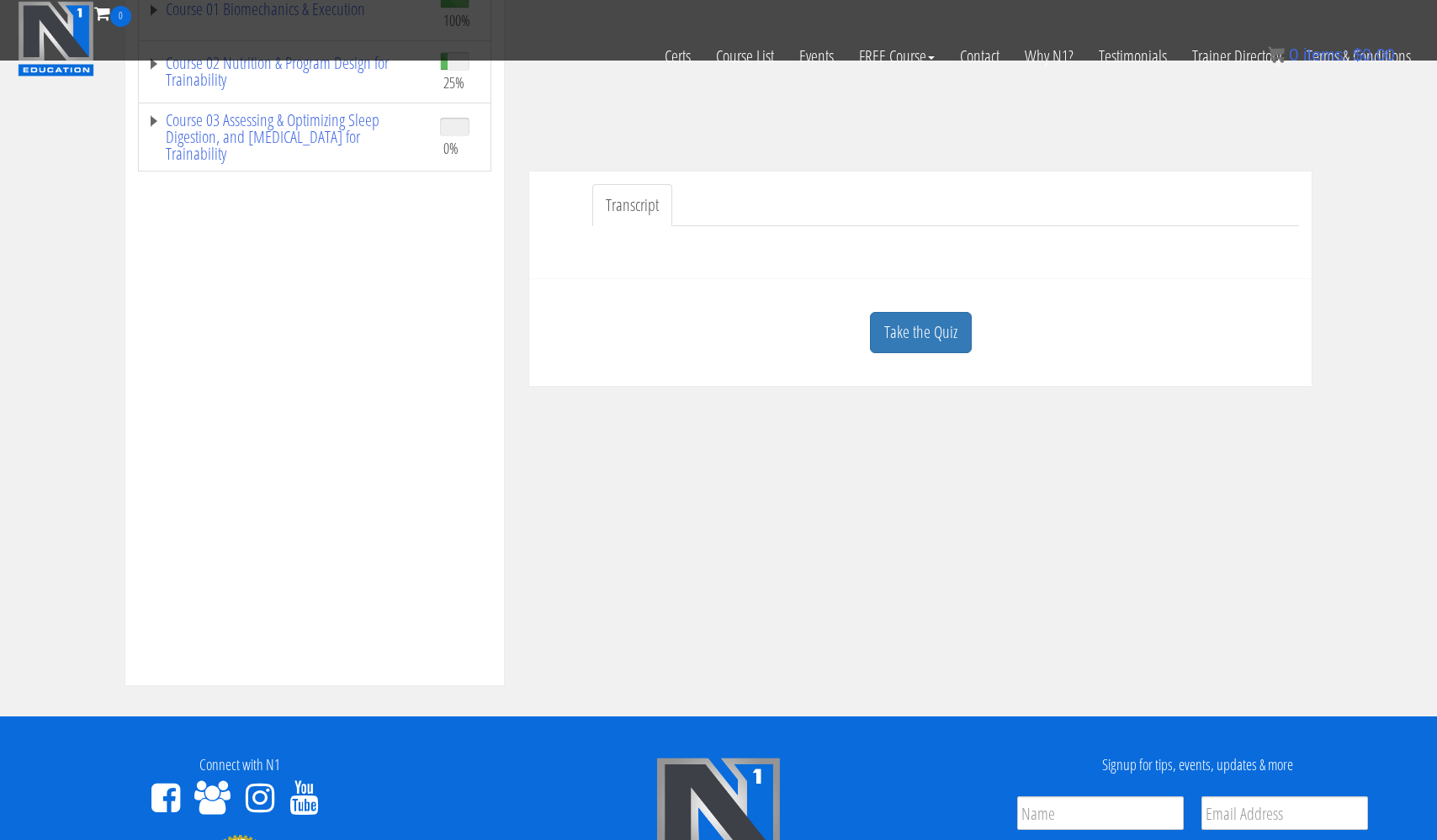
scroll to position [383, 0]
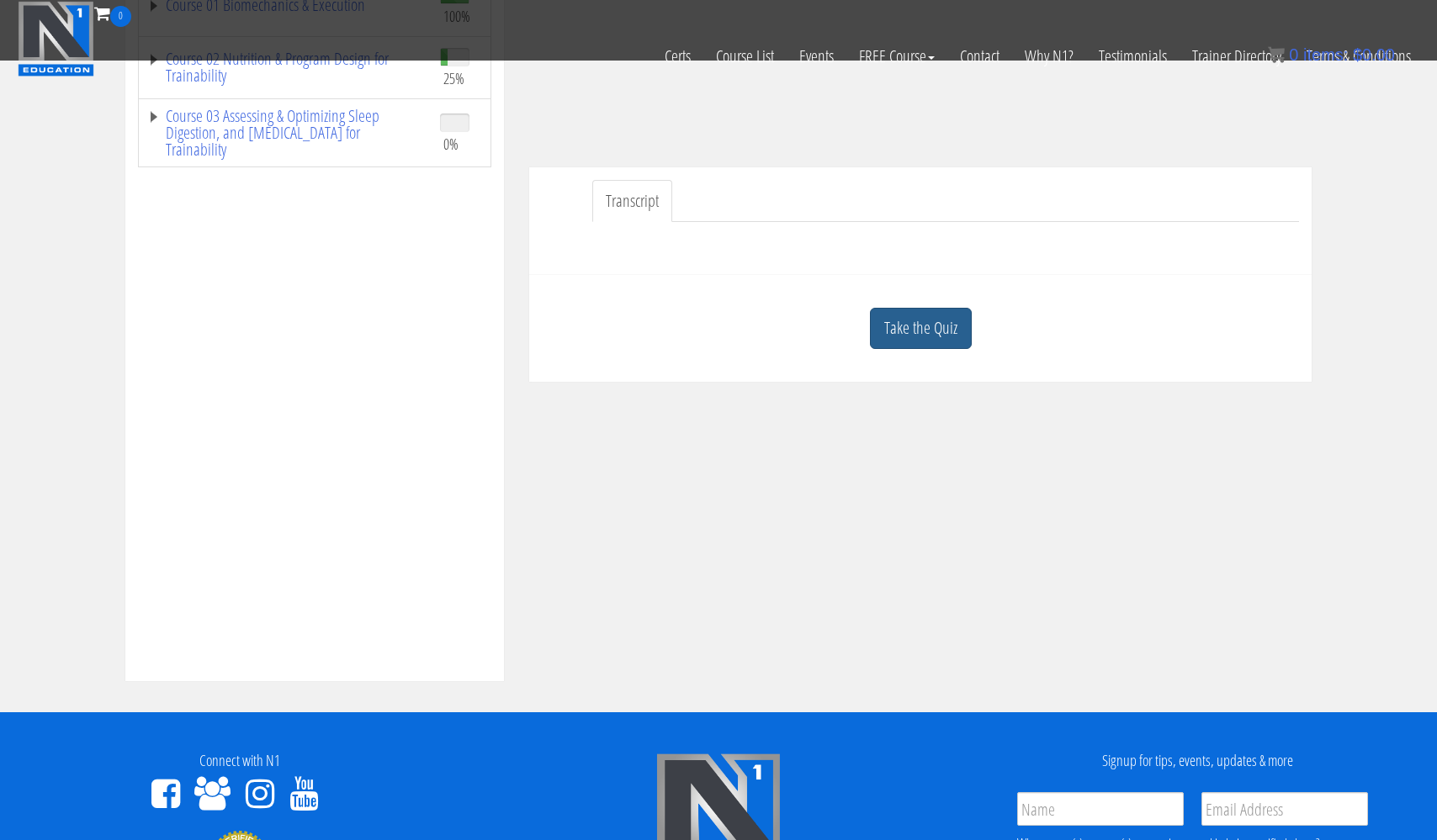
click at [917, 327] on link "Take the Quiz" at bounding box center [921, 328] width 102 height 41
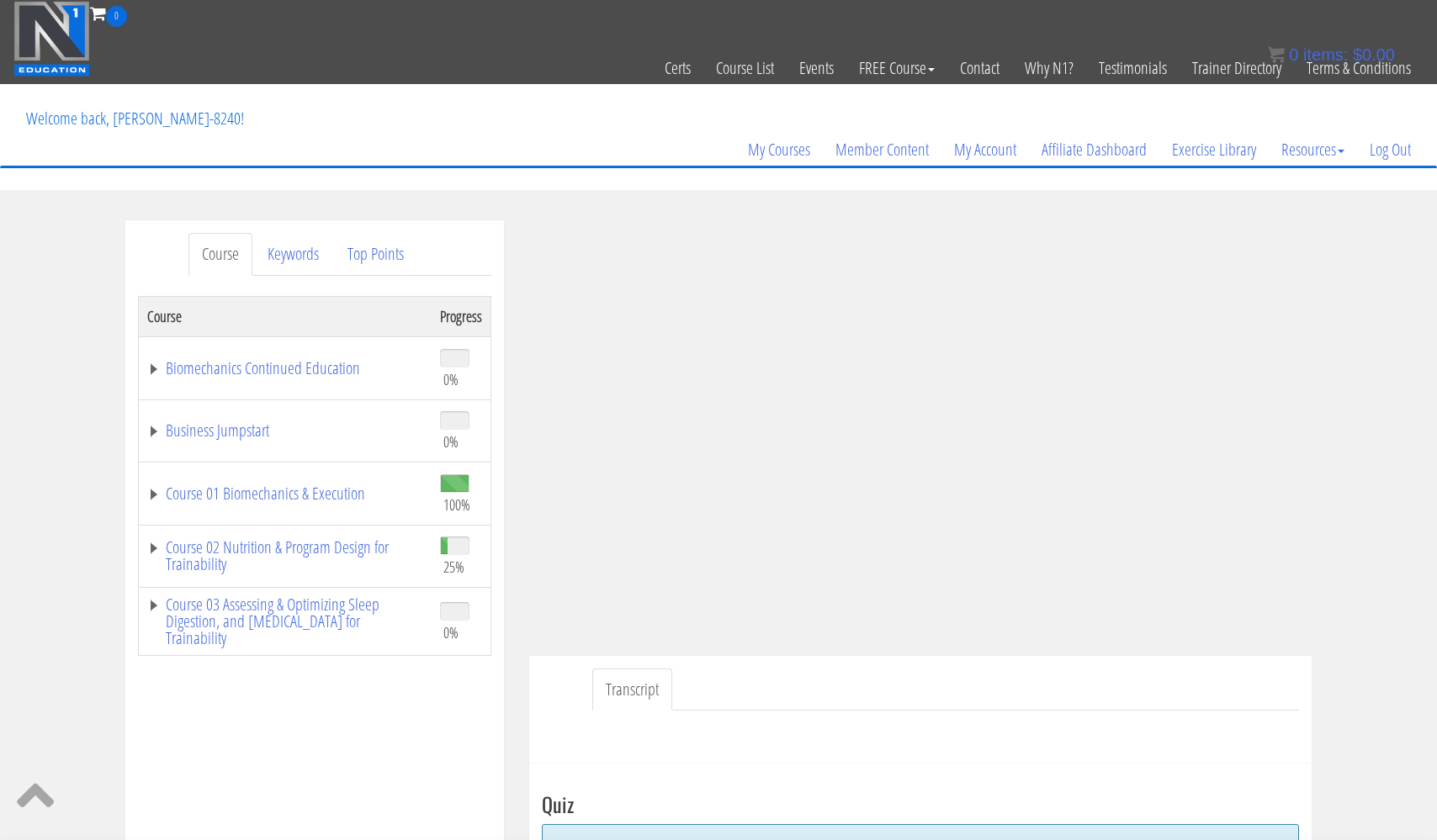
scroll to position [0, 0]
